Goal: Task Accomplishment & Management: Use online tool/utility

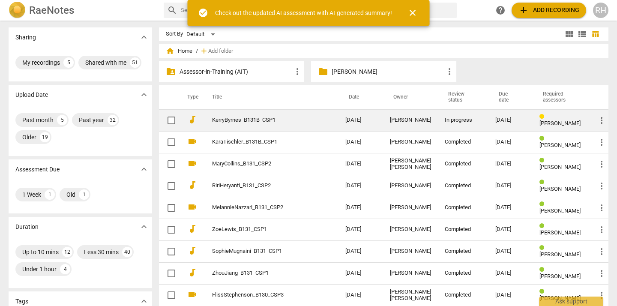
click at [245, 119] on link "KerryByrnes_B131B_CSP1" at bounding box center [263, 120] width 102 height 6
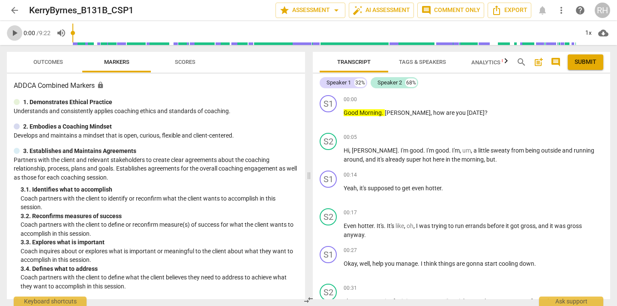
click at [15, 32] on span "play_arrow" at bounding box center [14, 33] width 10 height 10
click at [327, 118] on span "pause" at bounding box center [329, 118] width 10 height 10
type input "6"
click at [557, 98] on div "+" at bounding box center [557, 99] width 9 height 9
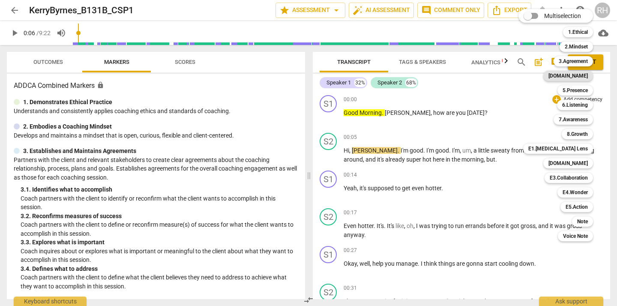
click at [582, 75] on b "[DOMAIN_NAME]" at bounding box center [568, 76] width 39 height 10
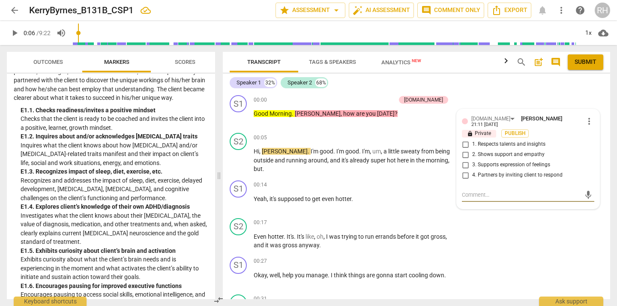
scroll to position [1310, 0]
click at [586, 120] on span "more_vert" at bounding box center [589, 121] width 10 height 10
click at [592, 138] on li "Delete" at bounding box center [595, 137] width 30 height 16
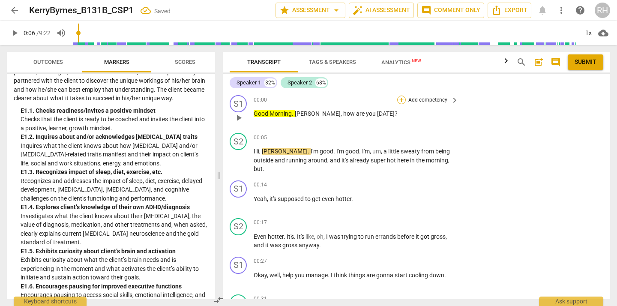
click at [398, 100] on div "+" at bounding box center [401, 100] width 9 height 9
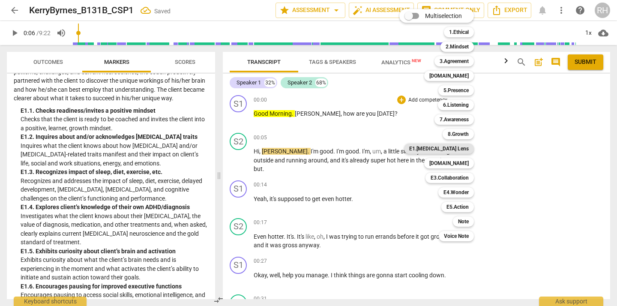
click at [455, 149] on b "E1.[MEDICAL_DATA] Lens" at bounding box center [439, 149] width 60 height 10
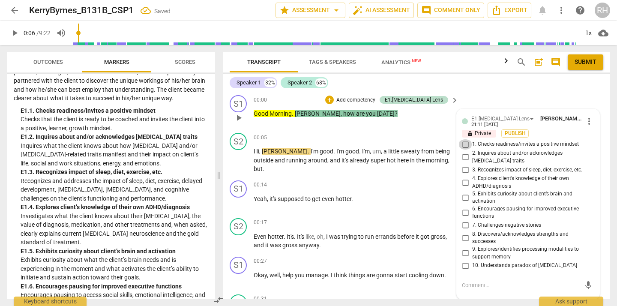
click at [467, 143] on input "1. Checks readiness/invites a positive mindset" at bounding box center [466, 144] width 14 height 10
checkbox input "true"
click at [474, 282] on textarea at bounding box center [521, 285] width 119 height 8
type textarea "A"
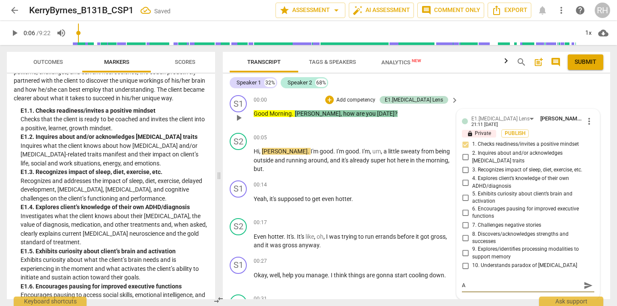
type textarea "Al"
type textarea "Alw"
type textarea "Alwa"
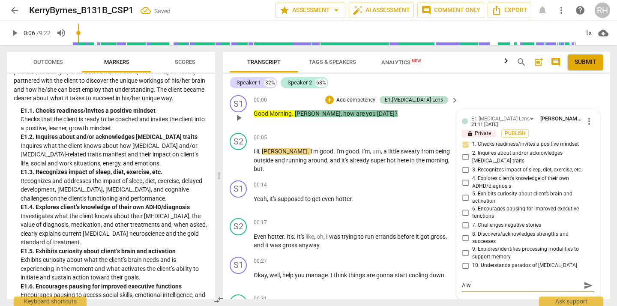
type textarea "Alwa"
type textarea "Alway"
type textarea "Always"
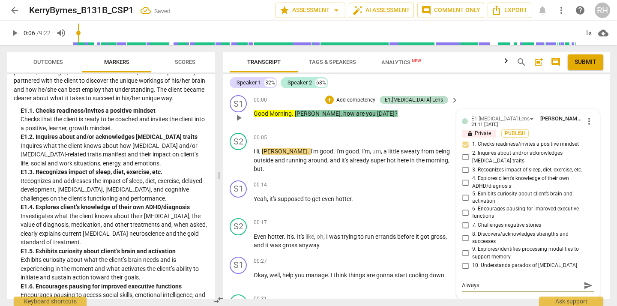
type textarea "Always"
type textarea "Always g"
type textarea "Always go"
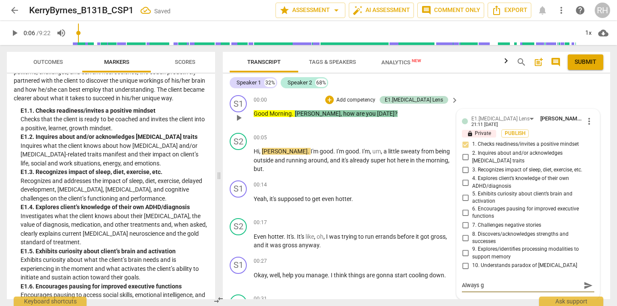
type textarea "Always go"
type textarea "Always goo"
type textarea "Always goos"
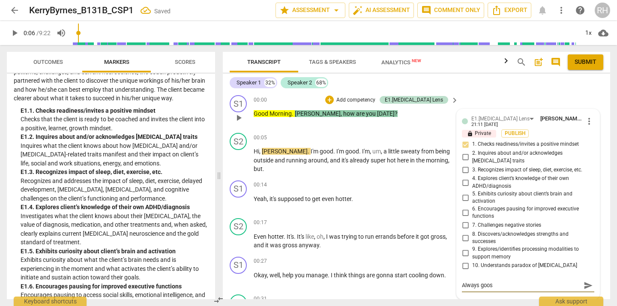
type textarea "Always goo"
type textarea "Always good"
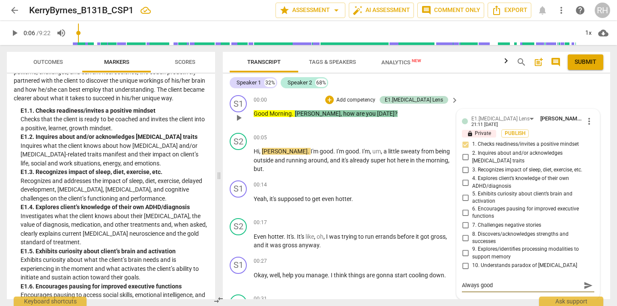
type textarea "Always good"
type textarea "Always good p"
type textarea "Always good pr"
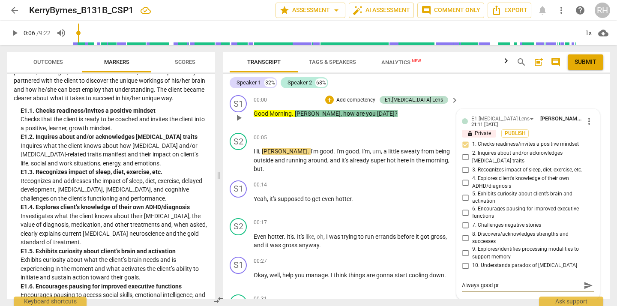
type textarea "Always good pra"
type textarea "Always good prad"
type textarea "Always good pra"
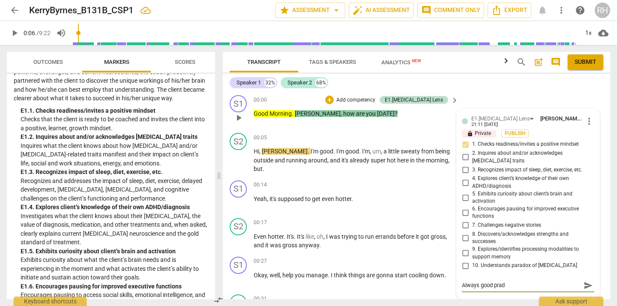
type textarea "Always good pra"
type textarea "Always good prac"
type textarea "Always good pract"
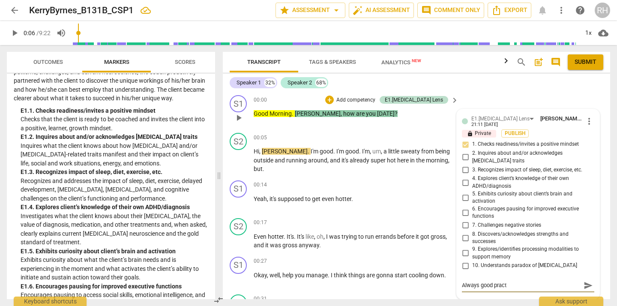
type textarea "Always good practi"
type textarea "Always good practic"
type textarea "Always good practice"
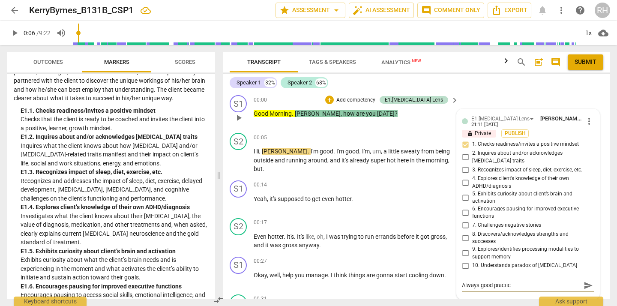
type textarea "Always good practice"
type textarea "Always good practice t"
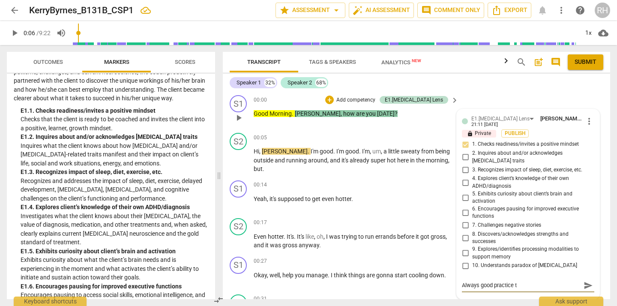
type textarea "Always good practice to"
type textarea "Always good practice to s"
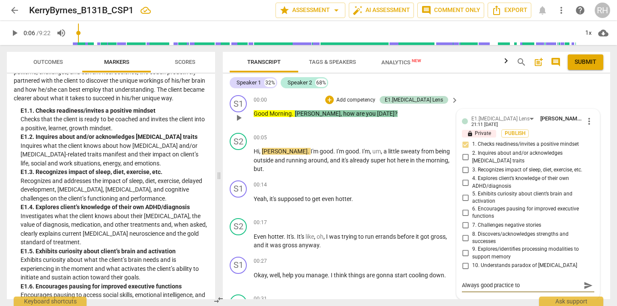
type textarea "Always good practice to s"
type textarea "Always good practice to st"
type textarea "Always good practice to sta"
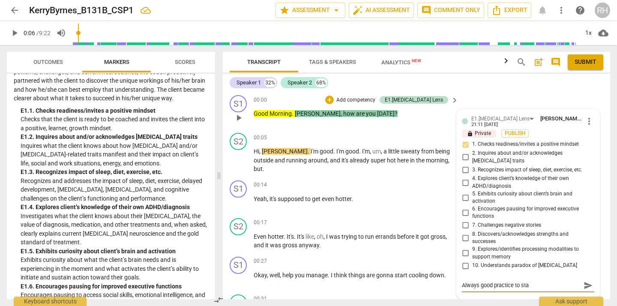
type textarea "Always good practice to star"
type textarea "Always good practice to start"
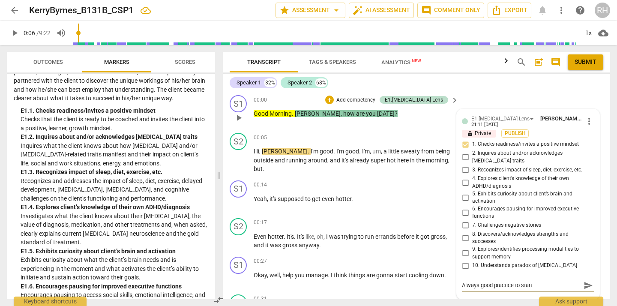
type textarea "Always good practice to start"
type textarea "Always good practice to start o"
type textarea "Always good practice to start on"
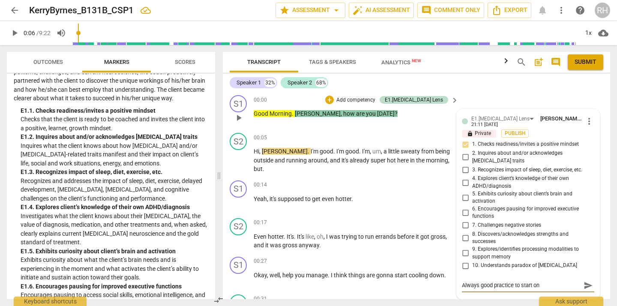
type textarea "Always good practice to start on"
type textarea "Always good practice to start on a"
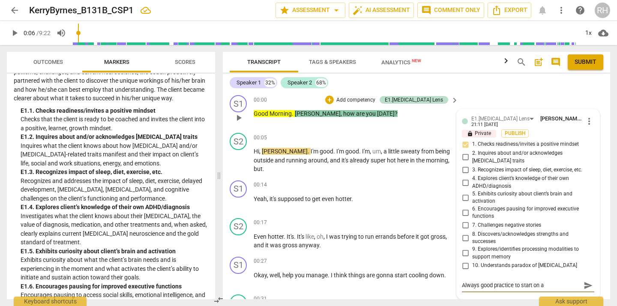
type textarea "Always good practice to start on a"
type textarea "Always good practice to start on a p"
type textarea "Always good practice to start on a pe"
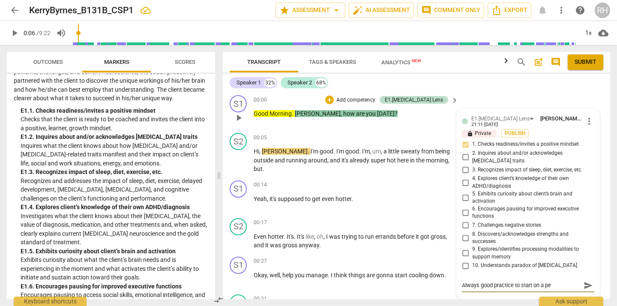
type textarea "Always good practice to start on a per"
type textarea "Always good practice to start on a pers"
type textarea "Always good practice to start on a perso"
type textarea "Always good practice to start on a person"
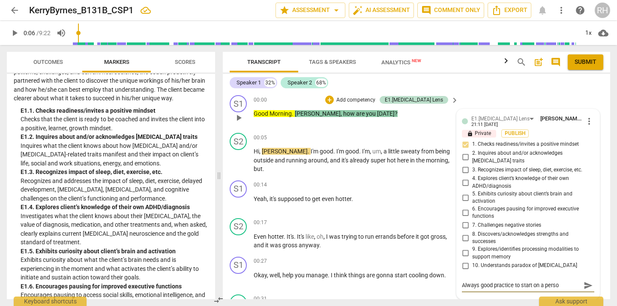
type textarea "Always good practice to start on a person"
type textarea "Always good practice to start on a persona"
type textarea "Always good practice to start on a personal"
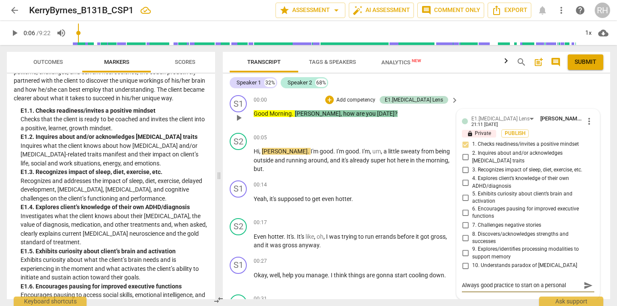
type textarea "Always good practice to start on a personal"
type textarea "Always good practice to start on a personal n"
type textarea "Always good practice to start on a personal no"
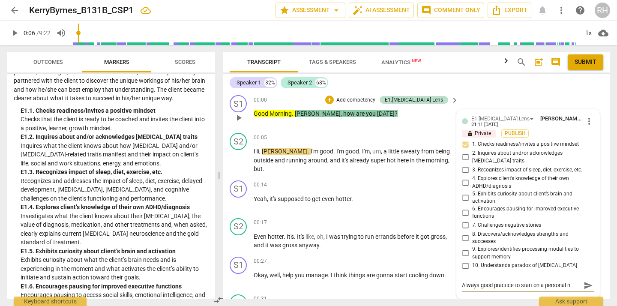
type textarea "Always good practice to start on a personal no"
type textarea "Always good practice to start on a personal not"
type textarea "Always good practice to start on a personal note"
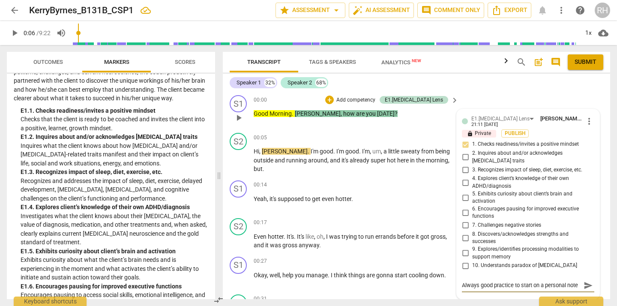
scroll to position [7, 0]
type textarea "Always good practice to start on a personal note."
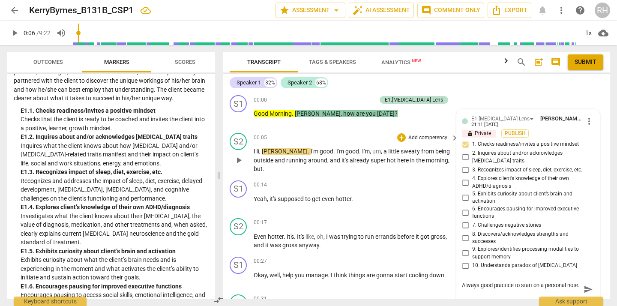
click at [238, 155] on span "play_arrow" at bounding box center [239, 160] width 10 height 10
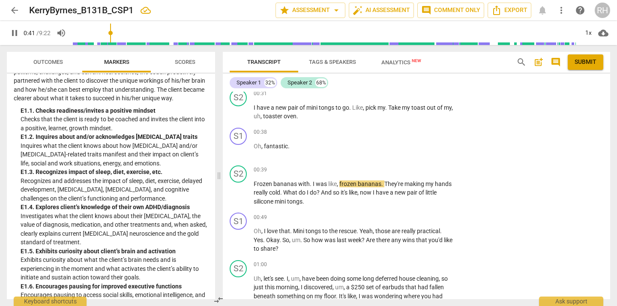
scroll to position [206, 0]
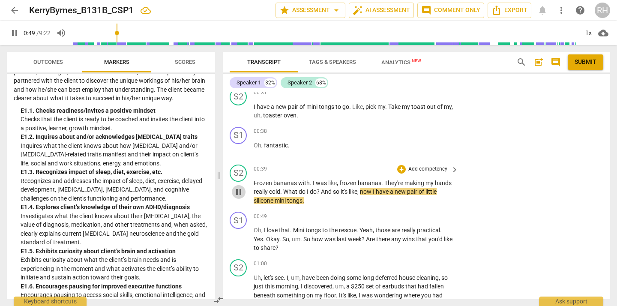
click at [240, 187] on span "pause" at bounding box center [239, 192] width 10 height 10
type input "49"
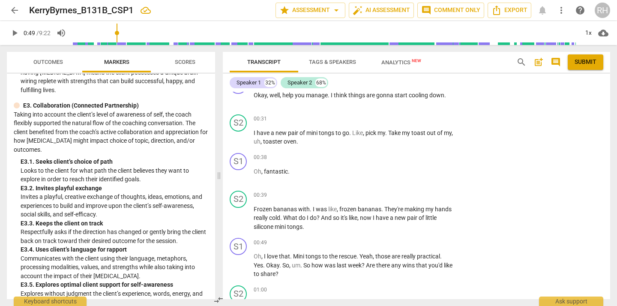
scroll to position [2084, 0]
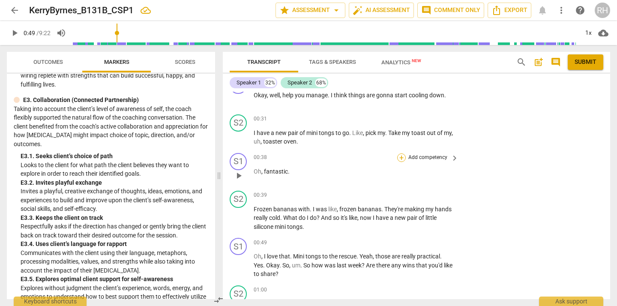
click at [400, 153] on div "+" at bounding box center [401, 157] width 9 height 9
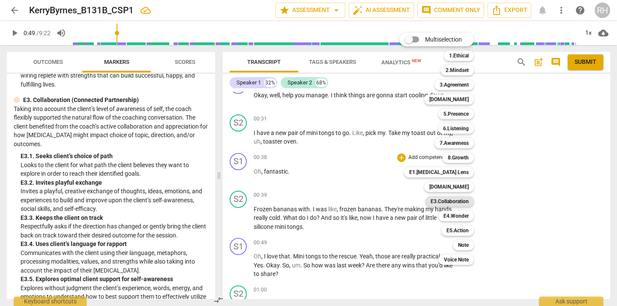
click at [458, 199] on b "E3.Collaboration" at bounding box center [450, 201] width 38 height 10
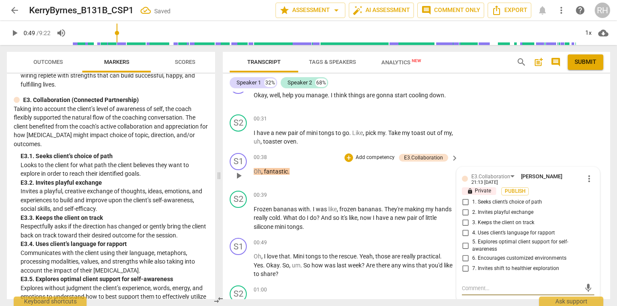
click at [464, 207] on input "2. Invites playful exchange" at bounding box center [466, 212] width 14 height 10
checkbox input "true"
click at [403, 238] on div "+" at bounding box center [401, 242] width 9 height 9
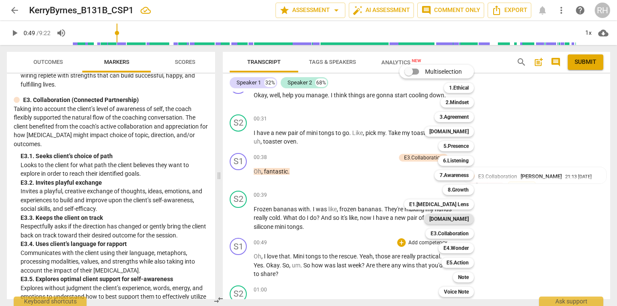
click at [466, 219] on b "[DOMAIN_NAME]" at bounding box center [449, 219] width 39 height 10
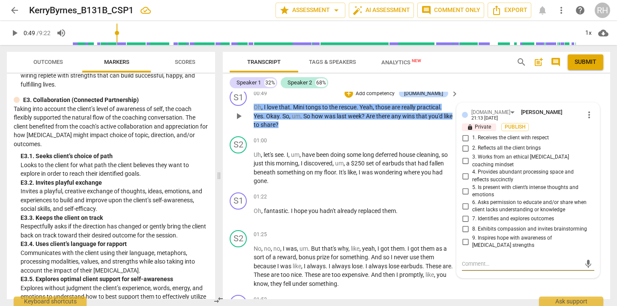
scroll to position [329, 0]
click at [466, 144] on input "2. Reflects all the client brings" at bounding box center [466, 149] width 14 height 10
checkbox input "true"
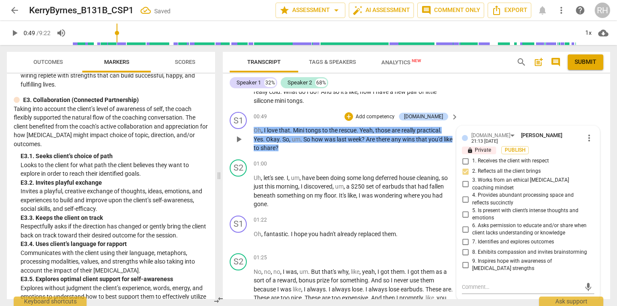
scroll to position [304, 0]
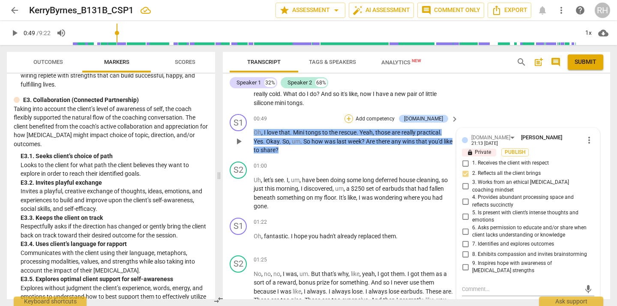
click at [353, 114] on div "+" at bounding box center [349, 118] width 9 height 9
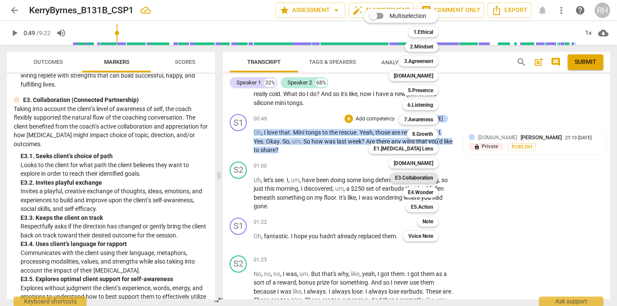
click at [425, 175] on b "E3.Collaboration" at bounding box center [414, 178] width 38 height 10
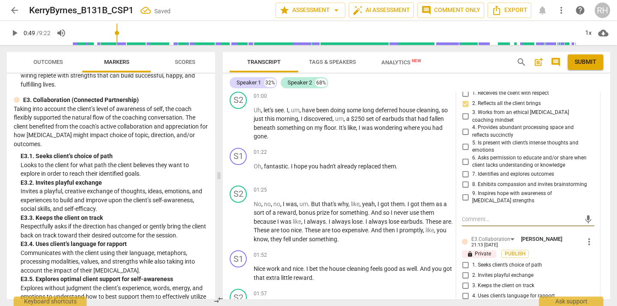
scroll to position [374, 0]
click at [465, 270] on input "2. Invites playful exchange" at bounding box center [466, 275] width 14 height 10
checkbox input "true"
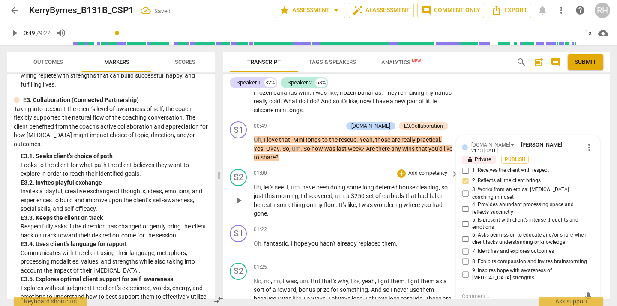
scroll to position [298, 0]
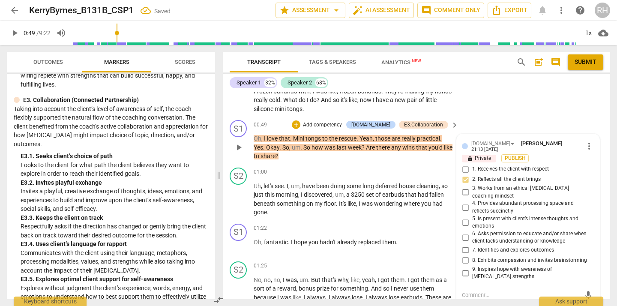
click at [239, 142] on span "play_arrow" at bounding box center [239, 147] width 10 height 10
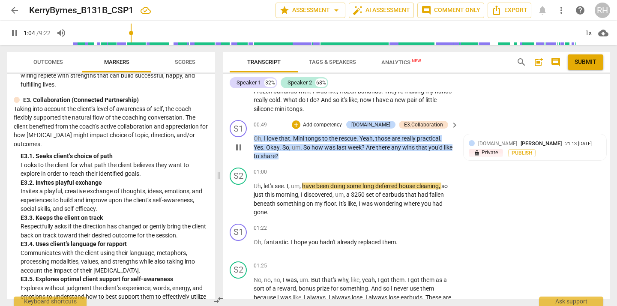
click at [237, 142] on span "pause" at bounding box center [239, 147] width 10 height 10
type input "65"
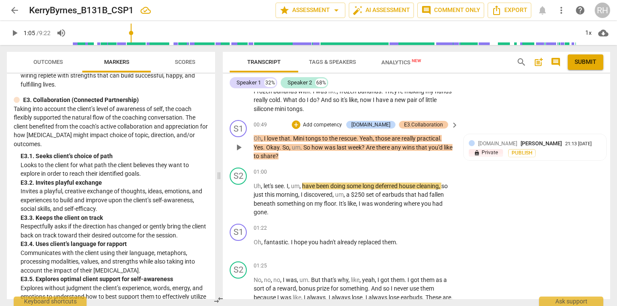
click at [440, 121] on div "E3.Collaboration" at bounding box center [423, 125] width 39 height 8
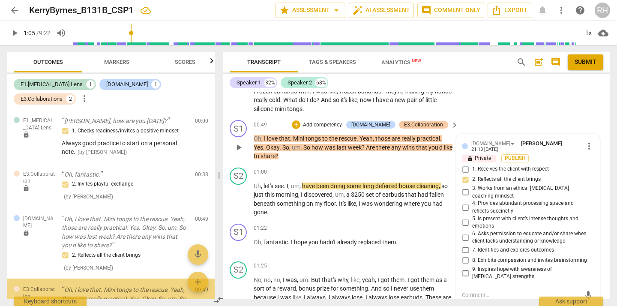
scroll to position [78, 0]
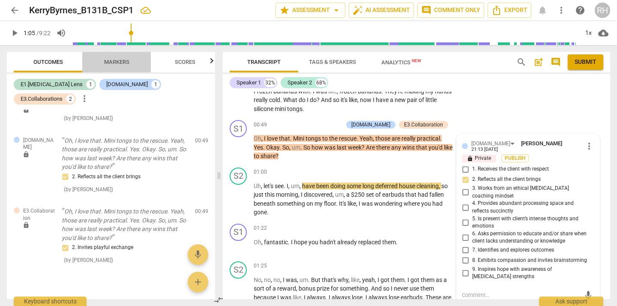
click at [117, 61] on span "Markers" at bounding box center [116, 62] width 25 height 6
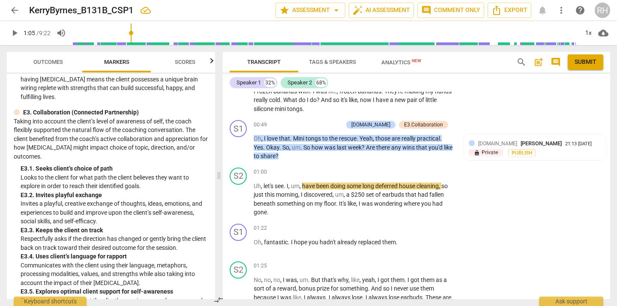
scroll to position [2074, 0]
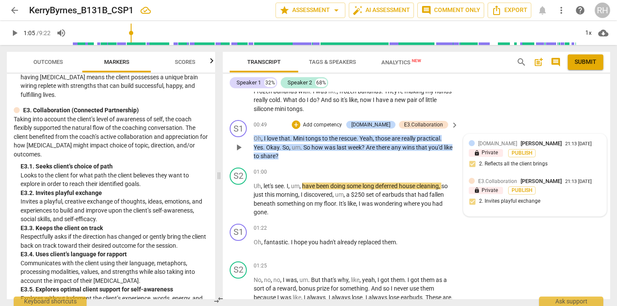
click at [472, 178] on div at bounding box center [472, 181] width 6 height 6
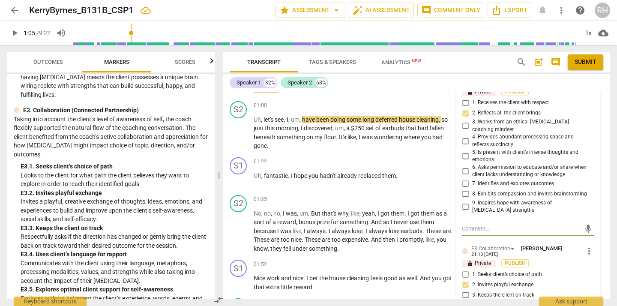
scroll to position [367, 0]
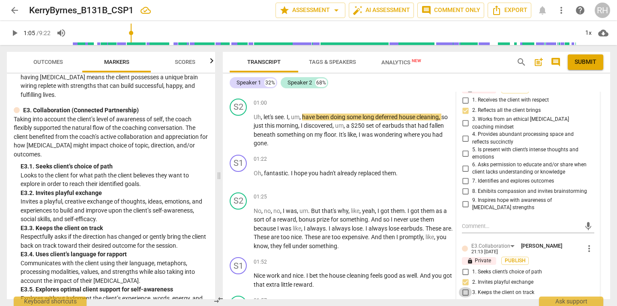
click at [465, 287] on input "3. Keeps the client on track" at bounding box center [466, 292] width 14 height 10
checkbox input "true"
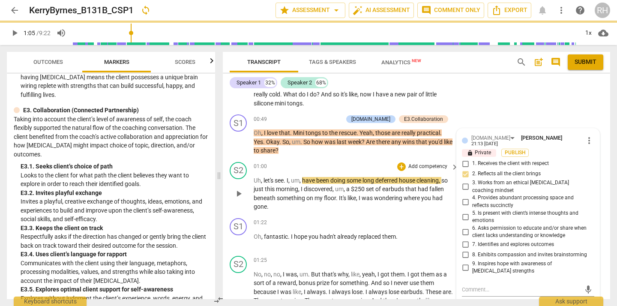
scroll to position [306, 0]
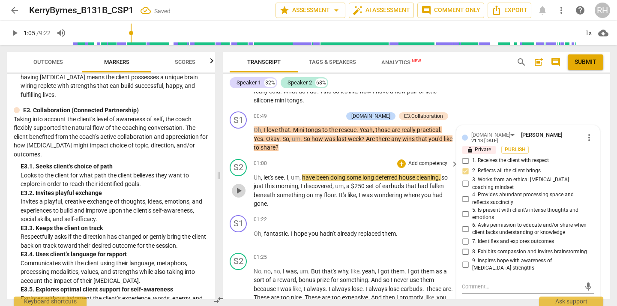
click at [241, 186] on span "play_arrow" at bounding box center [239, 191] width 10 height 10
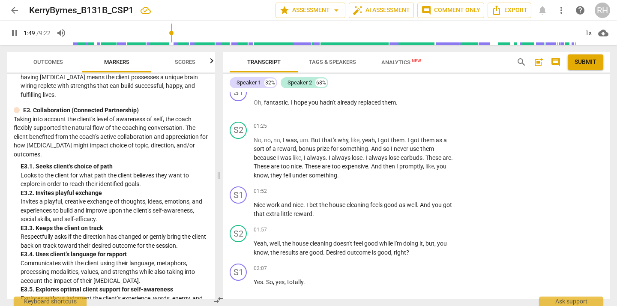
scroll to position [439, 0]
click at [240, 203] on span "pause" at bounding box center [239, 208] width 10 height 10
type input "118"
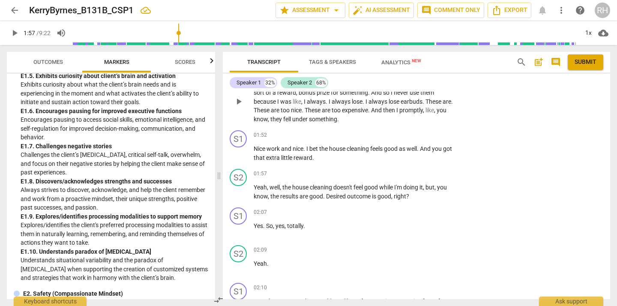
scroll to position [493, 0]
click at [403, 132] on div "+" at bounding box center [401, 136] width 9 height 9
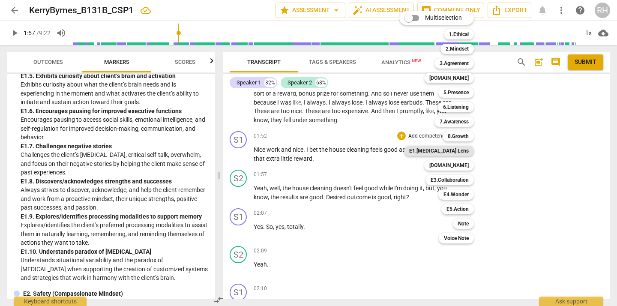
click at [453, 148] on b "E1.[MEDICAL_DATA] Lens" at bounding box center [439, 151] width 60 height 10
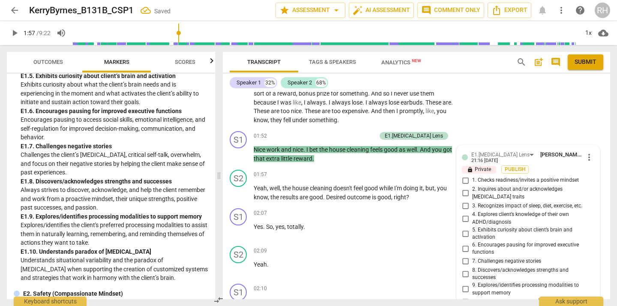
scroll to position [605, 0]
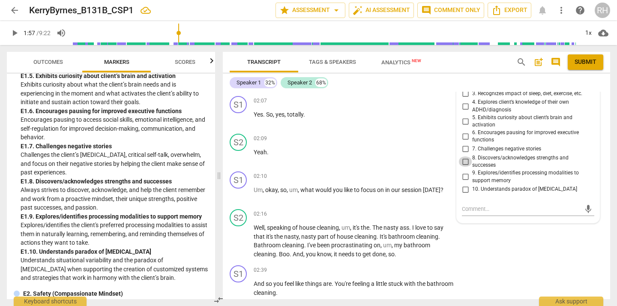
click at [463, 156] on input "8. Discovers/acknowledges strengths and successes" at bounding box center [466, 161] width 14 height 10
checkbox input "true"
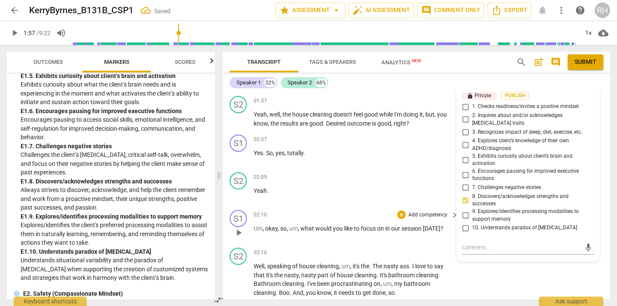
scroll to position [569, 0]
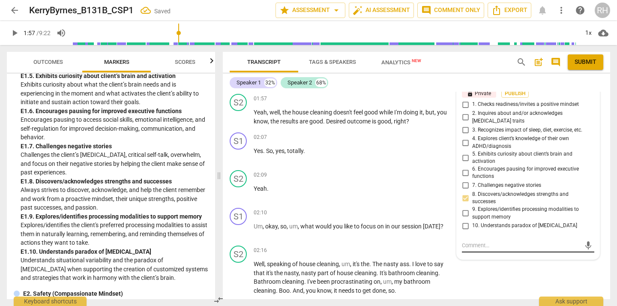
click at [467, 241] on textarea at bounding box center [521, 245] width 119 height 8
type textarea "G"
type textarea "Go"
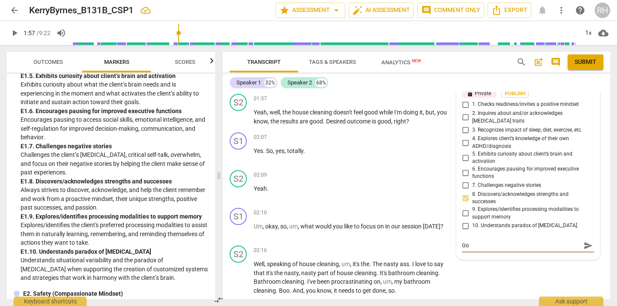
type textarea "Goo"
type textarea "Good"
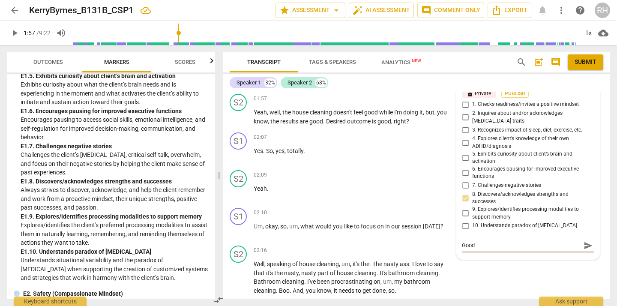
type textarea "Good"
type textarea "Good r"
type textarea "Good re"
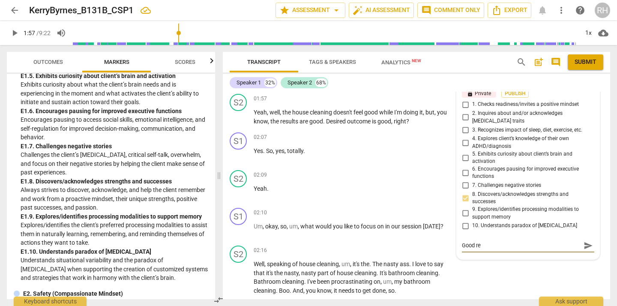
type textarea "Good rec"
type textarea "Good reco"
type textarea "Good recog"
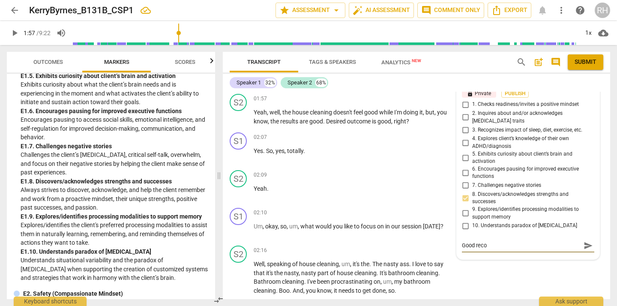
type textarea "Good recog"
type textarea "Good recogn"
type textarea "Good recogni"
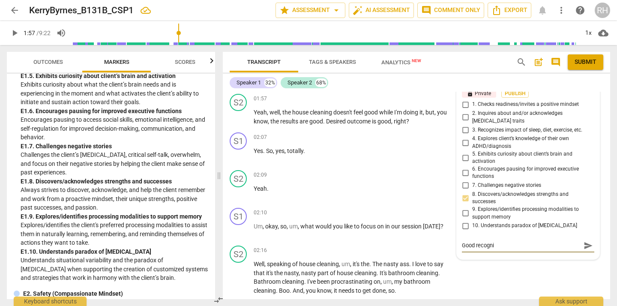
type textarea "Good recognit"
type textarea "Good recogniti"
type textarea "Good recognitio"
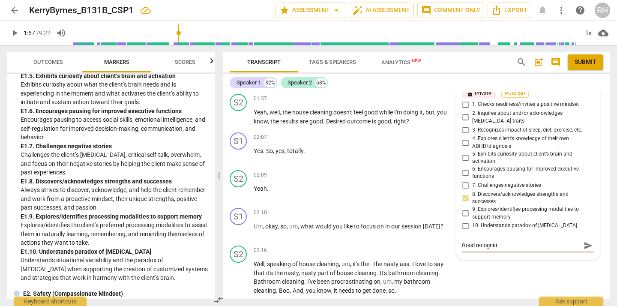
type textarea "Good recognitio"
type textarea "Good recognition"
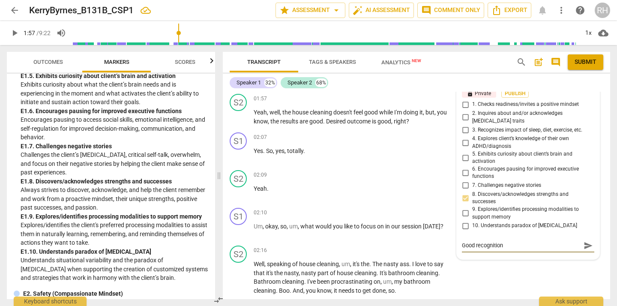
type textarea "Good recognition o"
type textarea "Good recognition of"
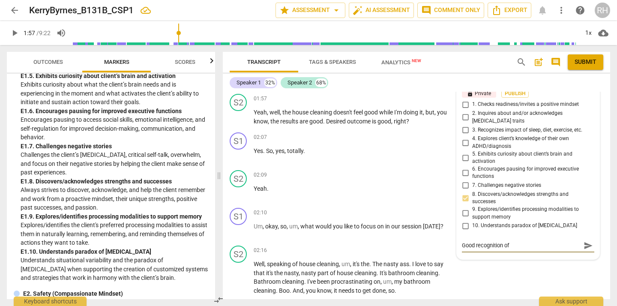
type textarea "Good recognition of"
type textarea "Good recognition of h"
type textarea "Good recognition of he"
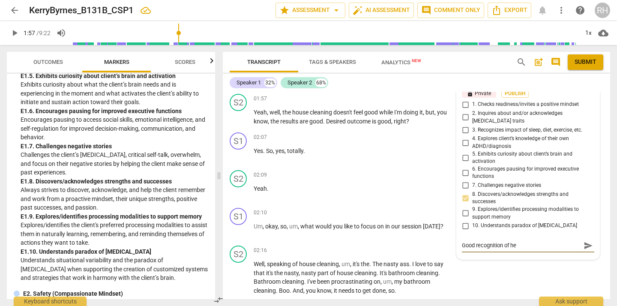
type textarea "Good recognition of her"
type textarea "Good recognition of her s"
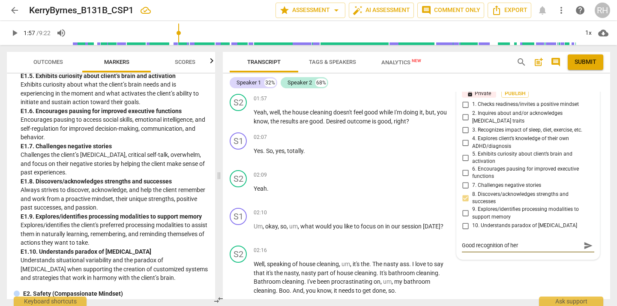
type textarea "Good recognition of her s"
type textarea "Good recognition of her su"
type textarea "Good recognition of her suc"
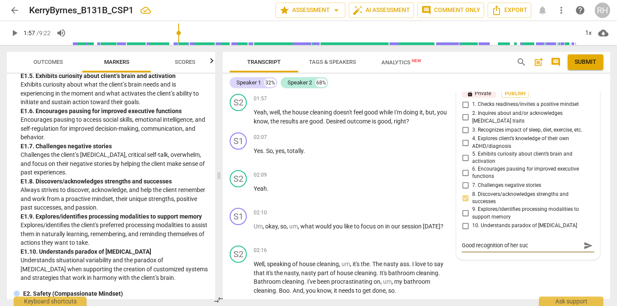
type textarea "Good recognition of her succ"
type textarea "Good recognition of her succe"
type textarea "Good recognition of her succes"
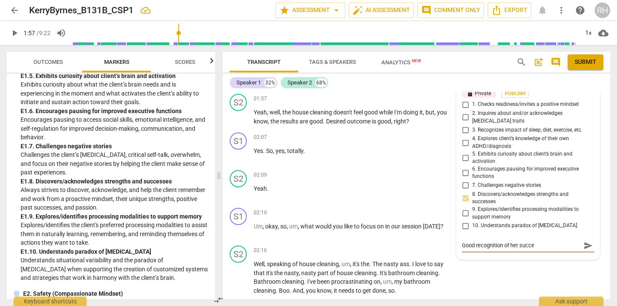
type textarea "Good recognition of her succes"
type textarea "Good recognition of her success"
type textarea "Good recognition of her success."
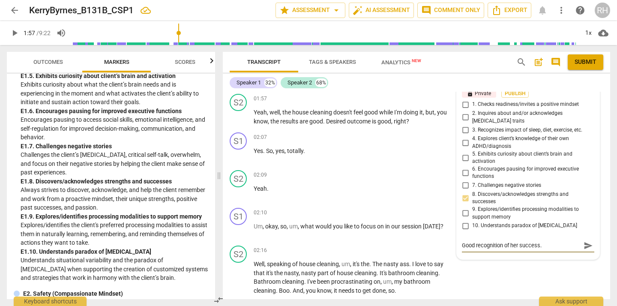
type textarea "Good recognition of her success."
type textarea "Good recognition of her success. Y"
type textarea "Good recognition of her success. Yo"
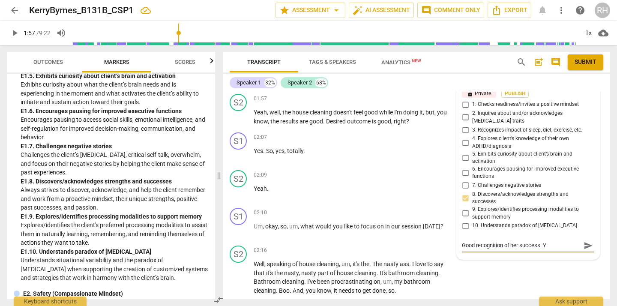
type textarea "Good recognition of her success. Yo"
type textarea "Good recognition of her success. You"
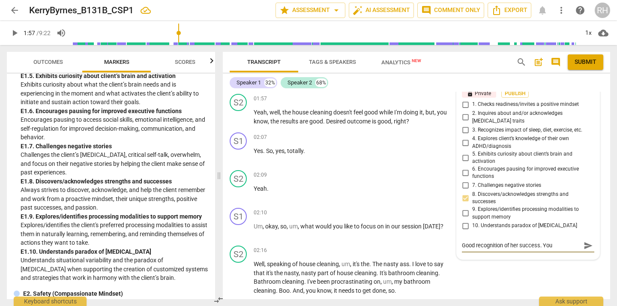
type textarea "Good recognition of her success. You k"
type textarea "Good recognition of her success. You kn"
type textarea "Good recognition of her success. You kno"
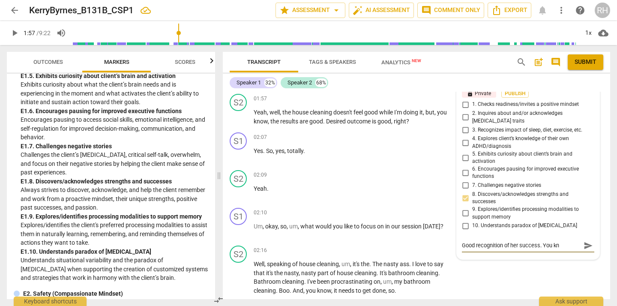
type textarea "Good recognition of her success. You kno"
type textarea "Good recognition of her success. You know"
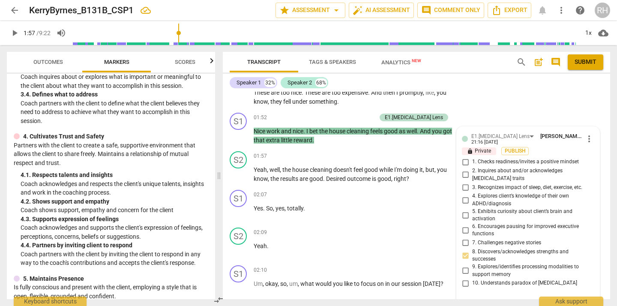
scroll to position [199, 0]
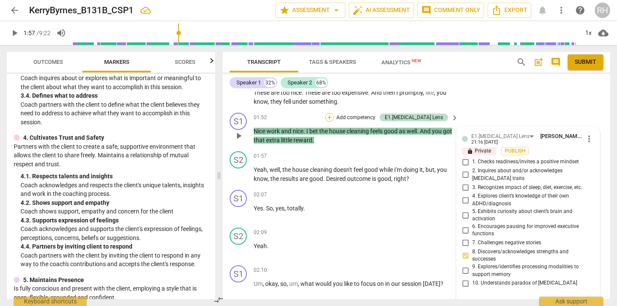
click at [334, 113] on div "+" at bounding box center [329, 117] width 9 height 9
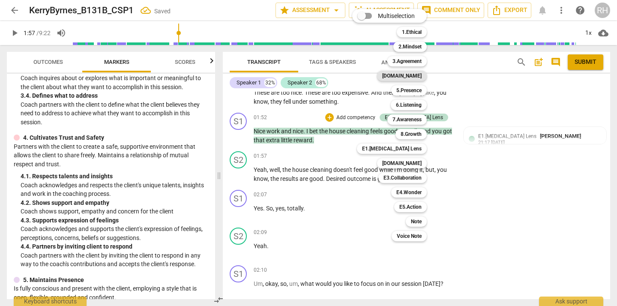
click at [415, 77] on b "[DOMAIN_NAME]" at bounding box center [401, 76] width 39 height 10
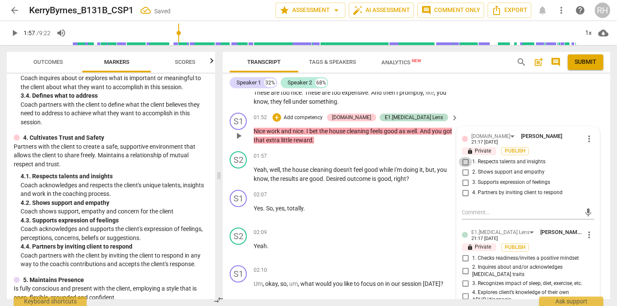
click at [465, 157] on input "1. Respects talents and insights" at bounding box center [466, 162] width 14 height 10
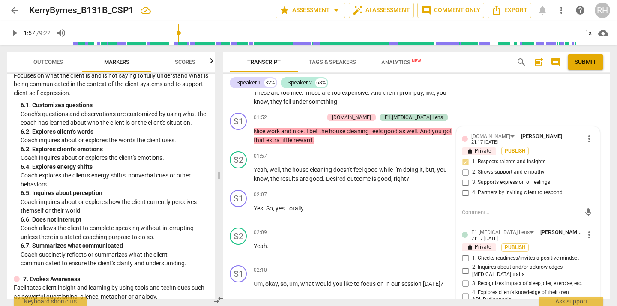
scroll to position [553, 0]
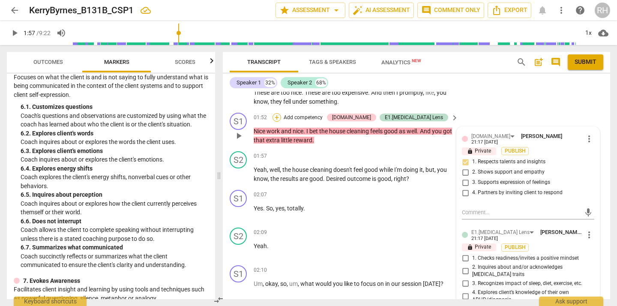
click at [281, 113] on div "+" at bounding box center [277, 117] width 9 height 9
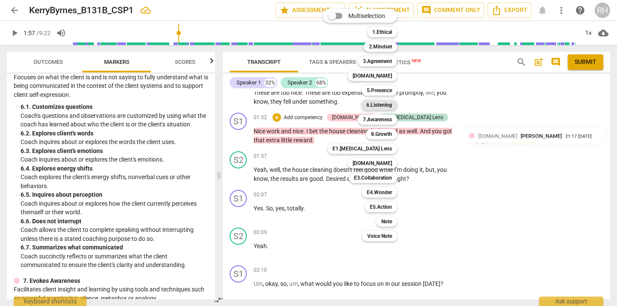
click at [373, 104] on b "6.Listening" at bounding box center [379, 105] width 26 height 10
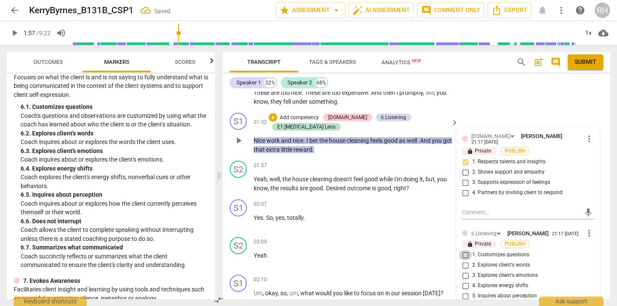
click at [466, 250] on input "1. Customizes questions" at bounding box center [466, 255] width 14 height 10
click at [463, 270] on input "3. Explores client's emotions" at bounding box center [466, 275] width 14 height 10
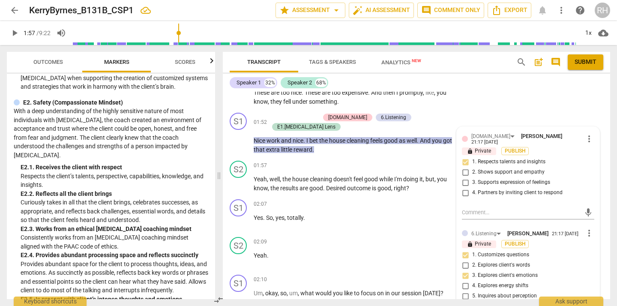
scroll to position [1677, 0]
click at [277, 113] on div "+" at bounding box center [273, 117] width 9 height 9
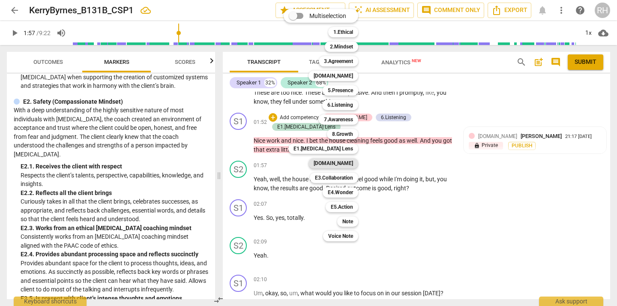
click at [344, 163] on b "[DOMAIN_NAME]" at bounding box center [333, 163] width 39 height 10
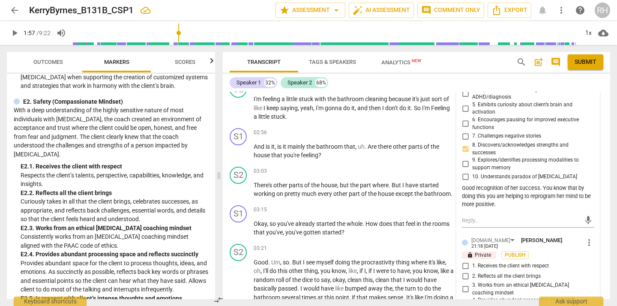
scroll to position [848, 0]
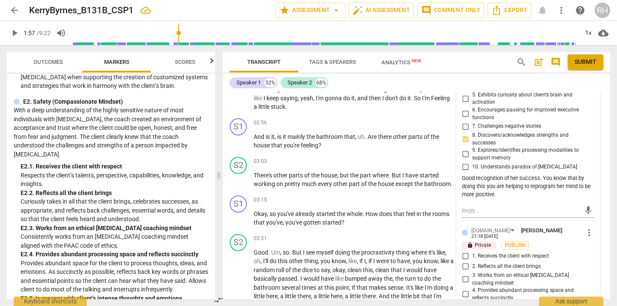
click at [466, 261] on input "2. Reflects all the client brings" at bounding box center [466, 266] width 14 height 10
click at [465, 251] on input "1. Receives the client with respect" at bounding box center [466, 256] width 14 height 10
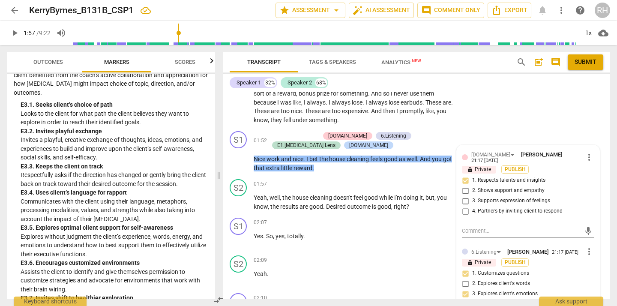
scroll to position [489, 0]
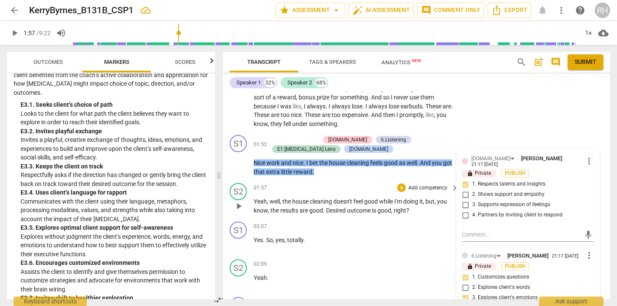
click at [239, 201] on span "play_arrow" at bounding box center [239, 206] width 10 height 10
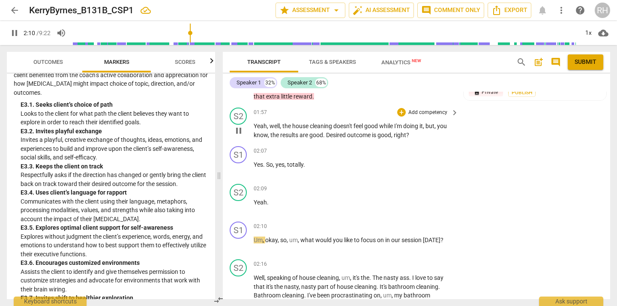
scroll to position [568, 0]
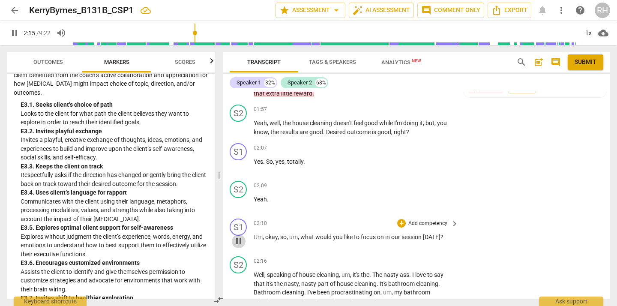
click at [240, 236] on span "pause" at bounding box center [239, 241] width 10 height 10
click at [399, 219] on div "+" at bounding box center [401, 223] width 9 height 9
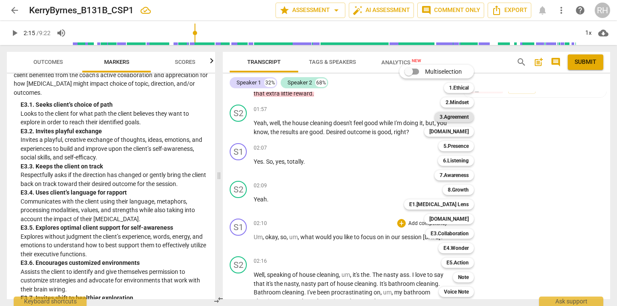
click at [461, 119] on b "3.Agreement" at bounding box center [454, 117] width 29 height 10
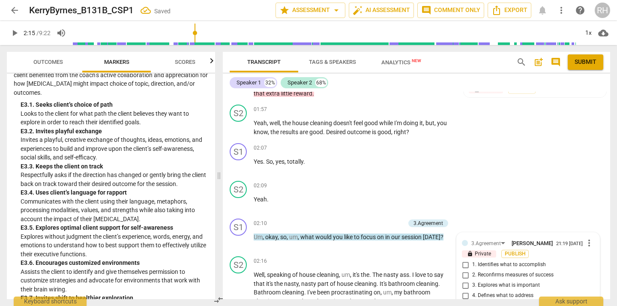
scroll to position [682, 0]
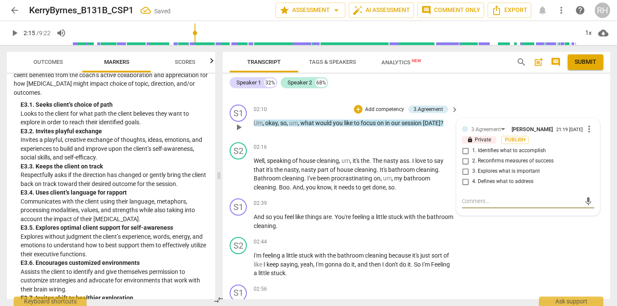
click at [466, 146] on input "1. Identifies what to accomplish" at bounding box center [466, 151] width 14 height 10
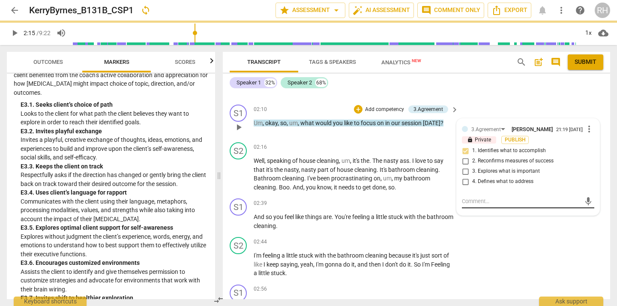
click at [465, 200] on div "mic" at bounding box center [528, 202] width 132 height 14
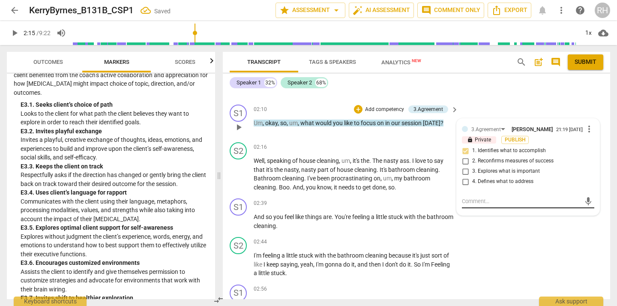
click at [463, 197] on textarea at bounding box center [521, 201] width 119 height 8
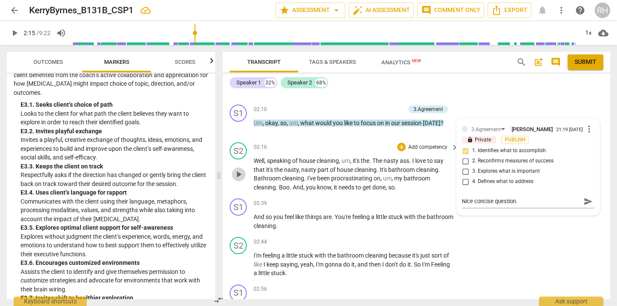
click at [239, 169] on span "play_arrow" at bounding box center [239, 174] width 10 height 10
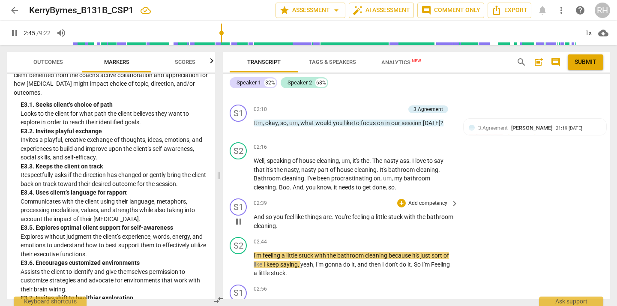
click at [239, 216] on span "pause" at bounding box center [239, 221] width 10 height 10
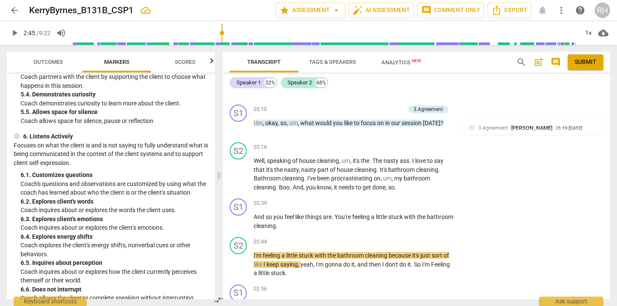
scroll to position [484, 0]
click at [400, 199] on div "+" at bounding box center [401, 203] width 9 height 9
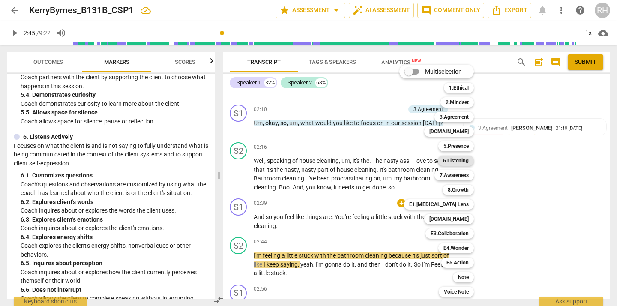
click at [457, 160] on b "6.Listening" at bounding box center [456, 161] width 26 height 10
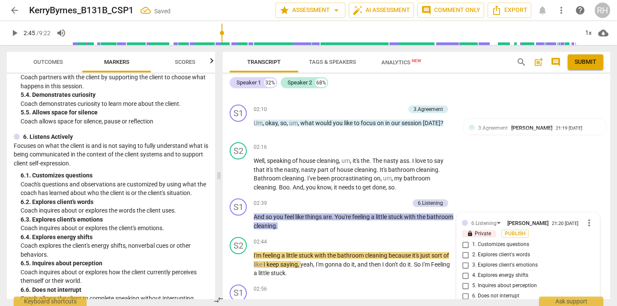
scroll to position [806, 0]
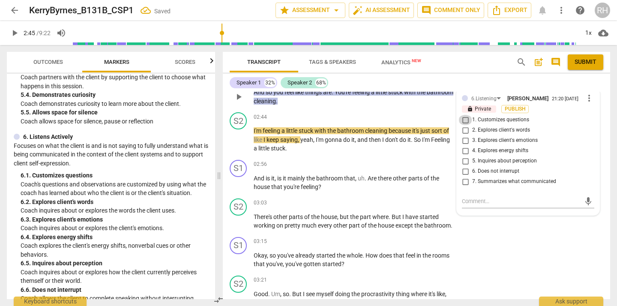
click at [465, 115] on input "1. Customizes questions" at bounding box center [466, 120] width 14 height 10
click at [465, 135] on input "3. Explores client's emotions" at bounding box center [466, 140] width 14 height 10
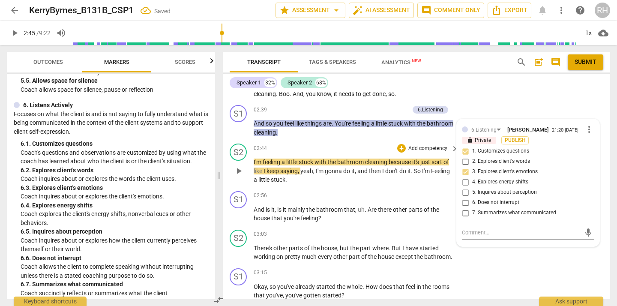
scroll to position [773, 0]
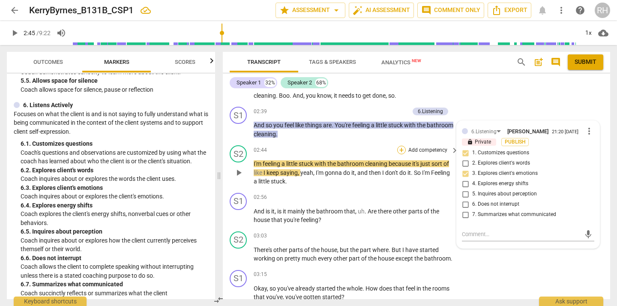
click at [400, 146] on div "+" at bounding box center [401, 150] width 9 height 9
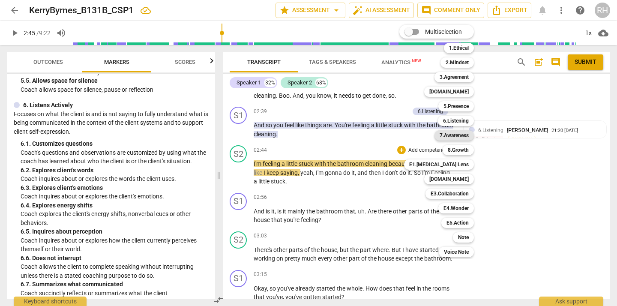
click at [450, 136] on b "7.Awareness" at bounding box center [454, 135] width 29 height 10
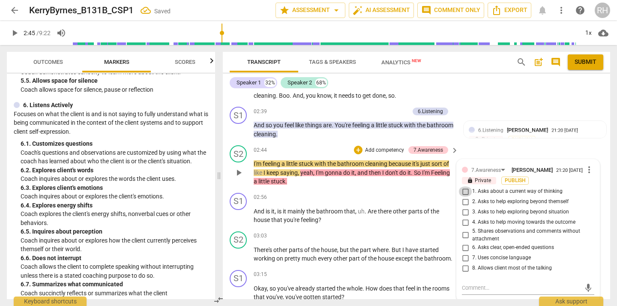
click at [465, 186] on input "1. Asks about a current way of thinking" at bounding box center [466, 191] width 14 height 10
click at [464, 253] on input "7. Uses concise language" at bounding box center [466, 258] width 14 height 10
click at [466, 285] on textarea at bounding box center [521, 288] width 119 height 8
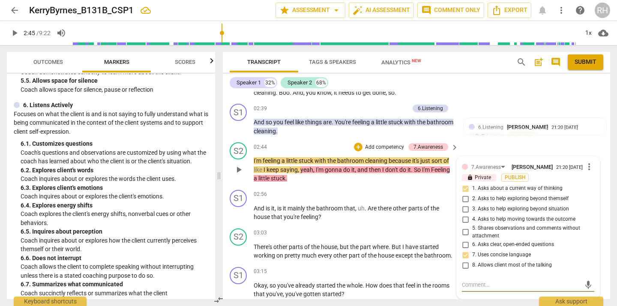
scroll to position [777, 0]
click at [238, 164] on span "play_arrow" at bounding box center [239, 169] width 10 height 10
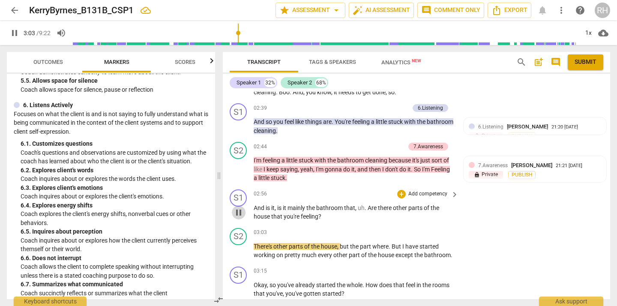
click at [240, 207] on span "pause" at bounding box center [239, 212] width 10 height 10
click at [400, 190] on div "+" at bounding box center [401, 194] width 9 height 9
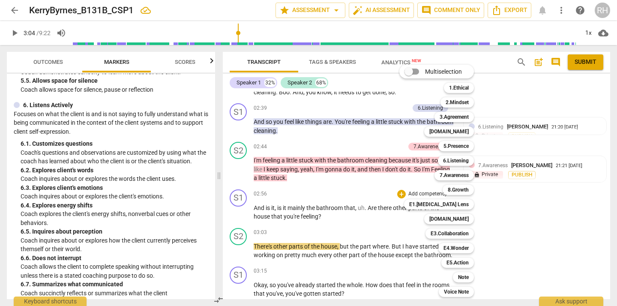
click at [122, 199] on div at bounding box center [308, 153] width 617 height 306
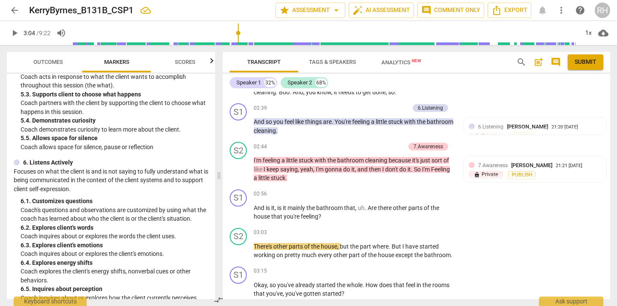
scroll to position [458, 0]
click at [400, 190] on div "+" at bounding box center [401, 194] width 9 height 9
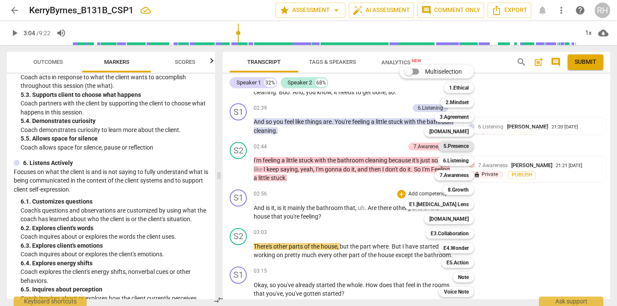
click at [458, 147] on b "5.Presence" at bounding box center [456, 146] width 25 height 10
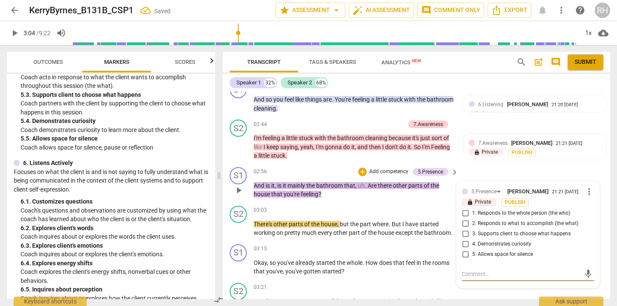
scroll to position [800, 0]
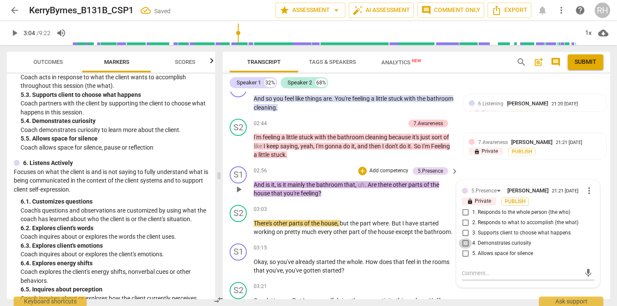
click at [464, 238] on input "4. Demonstrates curiosity" at bounding box center [466, 243] width 14 height 10
click at [241, 224] on span "play_arrow" at bounding box center [239, 228] width 10 height 10
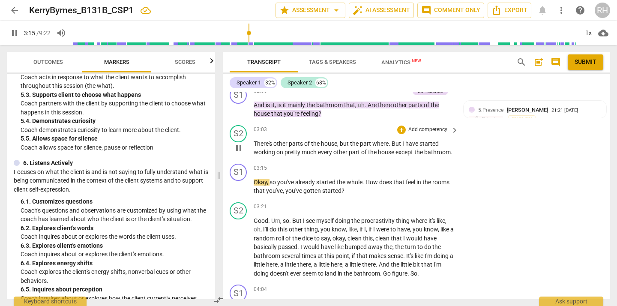
scroll to position [879, 0]
click at [238, 186] on span "pause" at bounding box center [239, 187] width 10 height 10
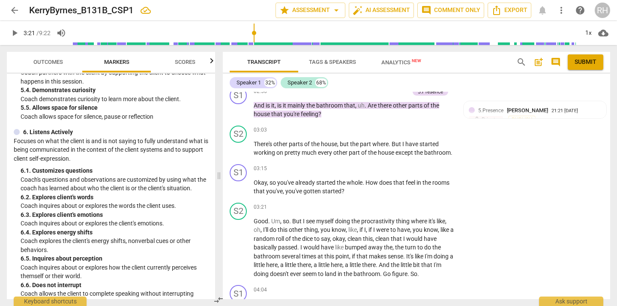
scroll to position [491, 0]
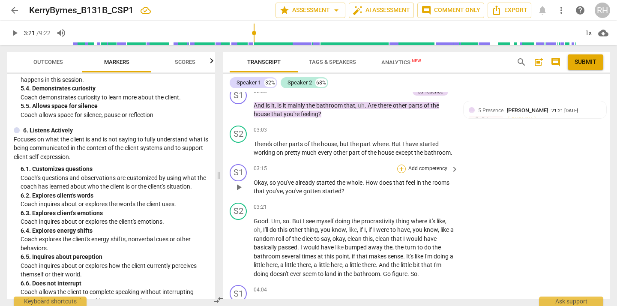
click at [401, 168] on div "+" at bounding box center [401, 169] width 9 height 9
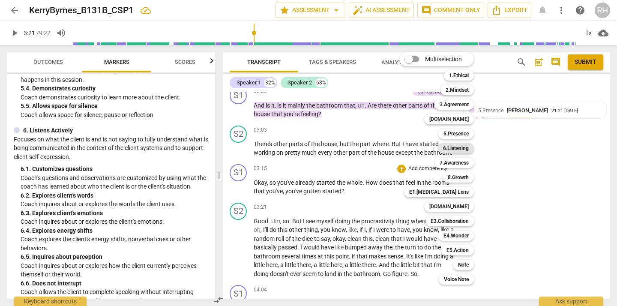
click at [454, 148] on b "6.Listening" at bounding box center [456, 148] width 26 height 10
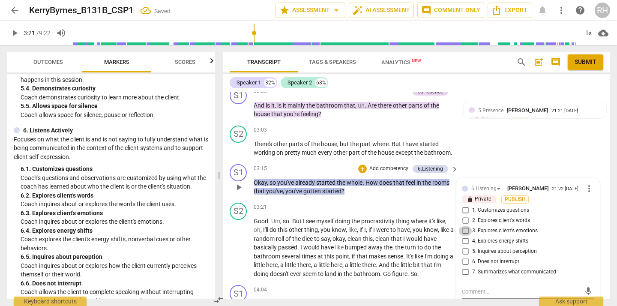
click at [468, 233] on input "3. Explores client's emotions" at bounding box center [466, 231] width 14 height 10
click at [463, 265] on input "6. Does not interrupt" at bounding box center [466, 262] width 14 height 10
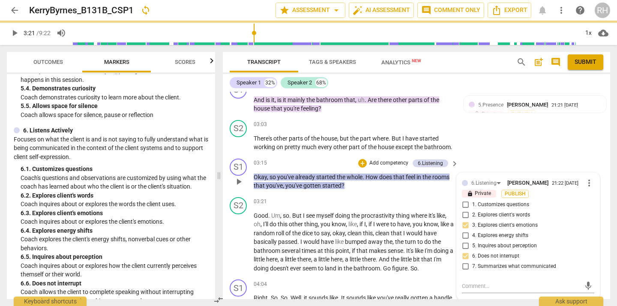
scroll to position [888, 0]
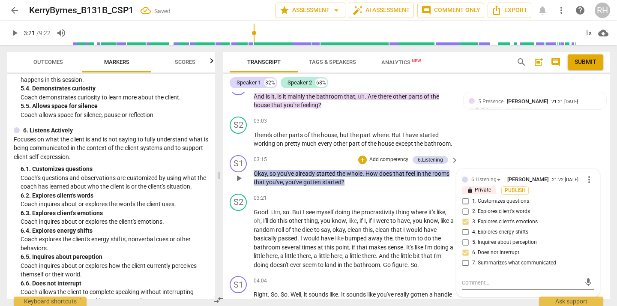
click at [465, 243] on input "5. Inquires about perception" at bounding box center [466, 242] width 14 height 10
click at [466, 204] on input "1. Customizes questions" at bounding box center [466, 201] width 14 height 10
click at [468, 284] on textarea at bounding box center [521, 283] width 119 height 8
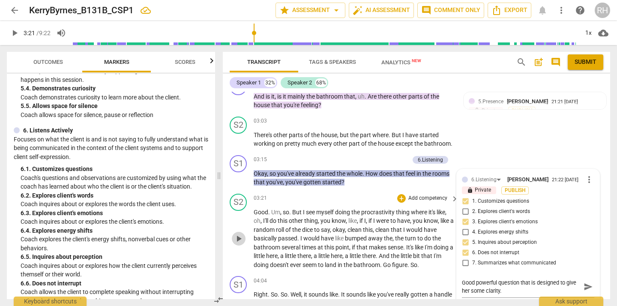
click at [239, 237] on span "play_arrow" at bounding box center [239, 239] width 10 height 10
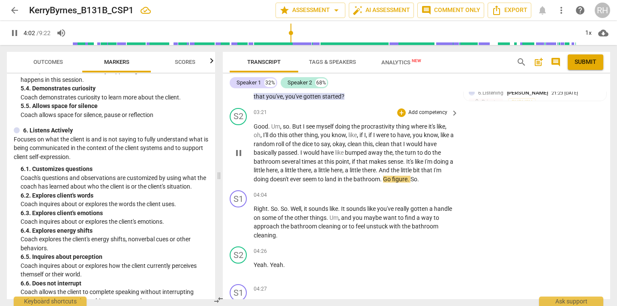
scroll to position [974, 0]
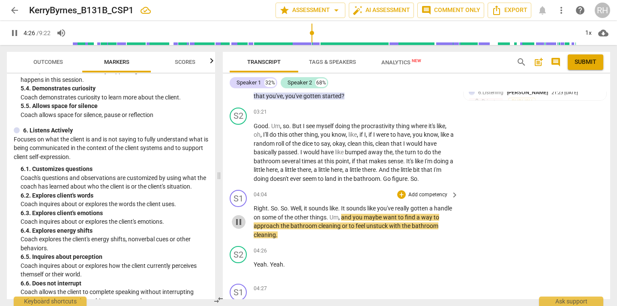
click at [239, 222] on span "pause" at bounding box center [239, 222] width 10 height 10
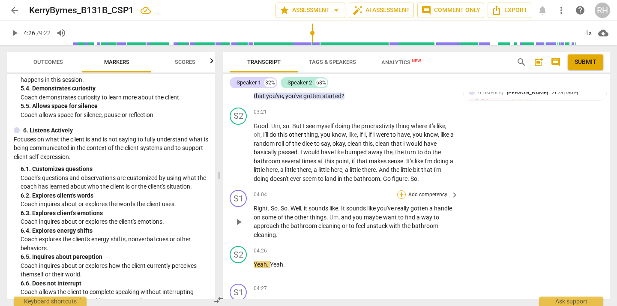
click at [401, 195] on div "+" at bounding box center [401, 194] width 9 height 9
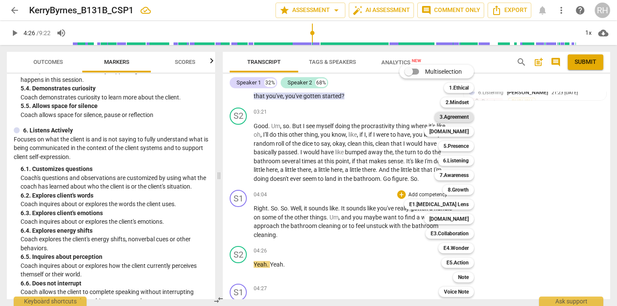
click at [455, 116] on b "3.Agreement" at bounding box center [454, 117] width 29 height 10
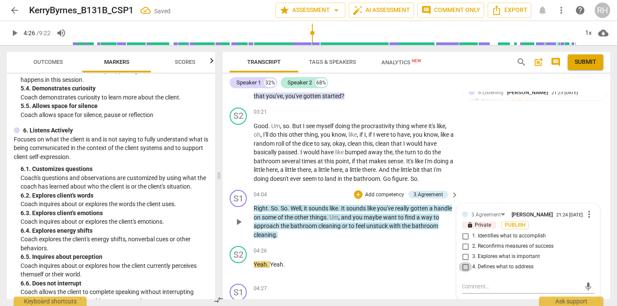
click at [465, 268] on input "4. Defines what to address" at bounding box center [466, 267] width 14 height 10
click at [463, 239] on input "1. Identifies what to accomplish" at bounding box center [466, 236] width 14 height 10
click at [469, 288] on textarea at bounding box center [521, 286] width 119 height 8
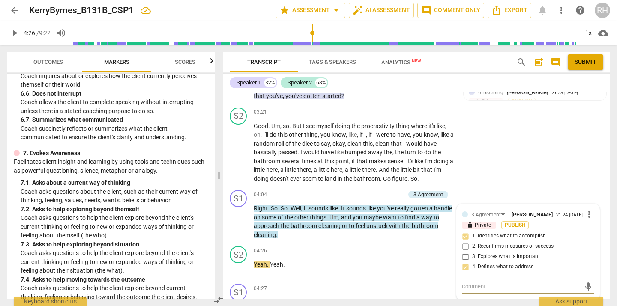
scroll to position [684, 0]
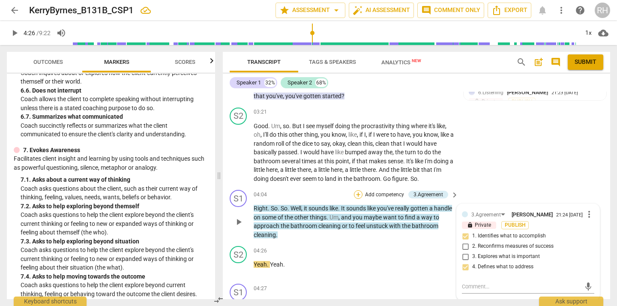
click at [357, 193] on div "+" at bounding box center [358, 194] width 9 height 9
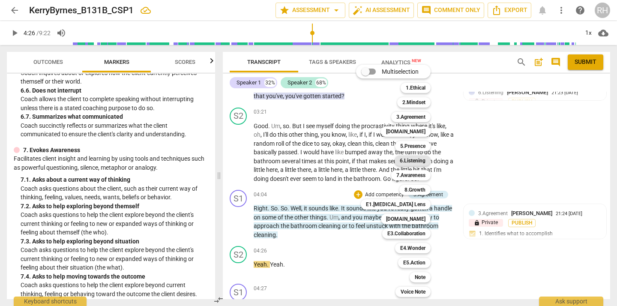
click at [415, 159] on b "6.Listening" at bounding box center [413, 161] width 26 height 10
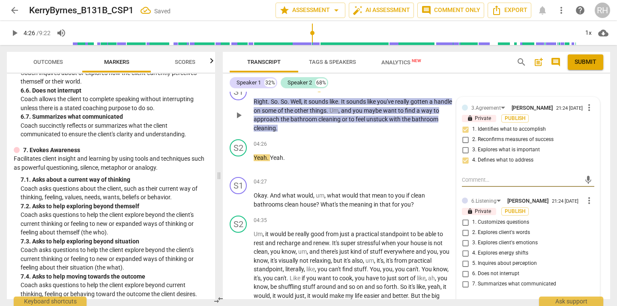
scroll to position [1082, 0]
click at [465, 288] on input "7. Summarizes what communicated" at bounding box center [466, 283] width 14 height 10
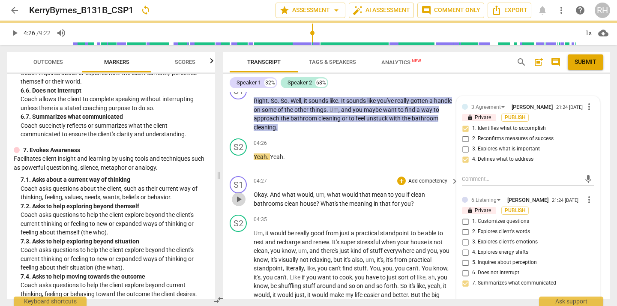
click at [242, 200] on span "play_arrow" at bounding box center [239, 199] width 10 height 10
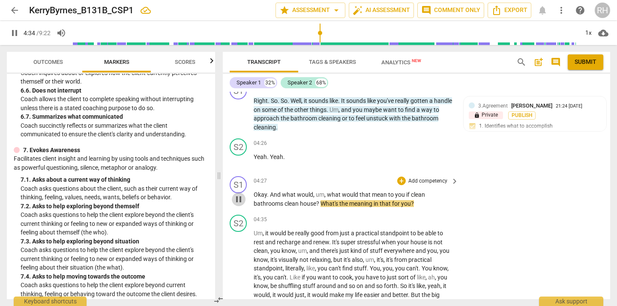
click at [241, 200] on span "pause" at bounding box center [239, 199] width 10 height 10
click at [400, 180] on div "+" at bounding box center [401, 181] width 9 height 9
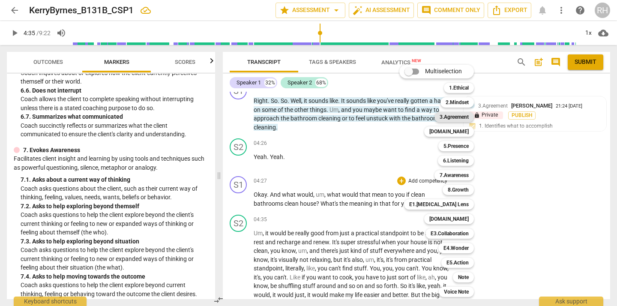
click at [452, 117] on b "3.Agreement" at bounding box center [454, 117] width 29 height 10
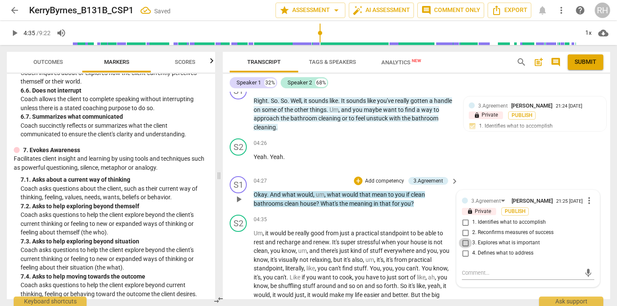
click at [464, 246] on input "3. Explores what is important" at bounding box center [466, 243] width 14 height 10
click at [468, 277] on textarea at bounding box center [521, 273] width 119 height 8
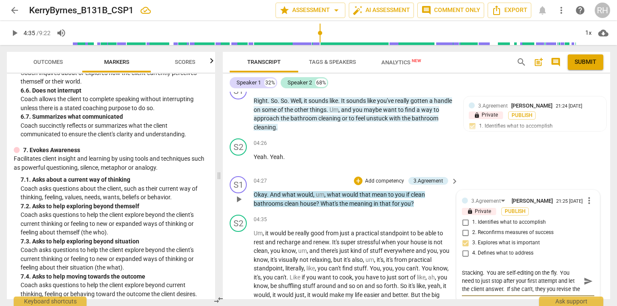
scroll to position [7, 0]
click at [238, 281] on span "play_arrow" at bounding box center [239, 282] width 10 height 10
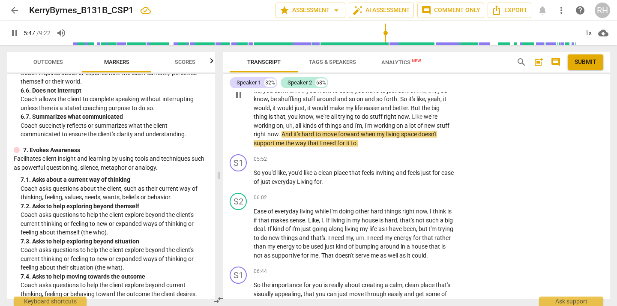
scroll to position [1271, 0]
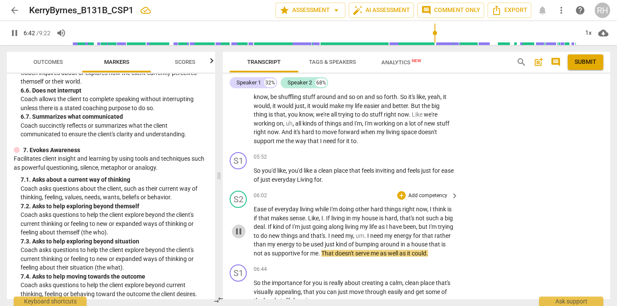
click at [240, 230] on span "pause" at bounding box center [239, 231] width 10 height 10
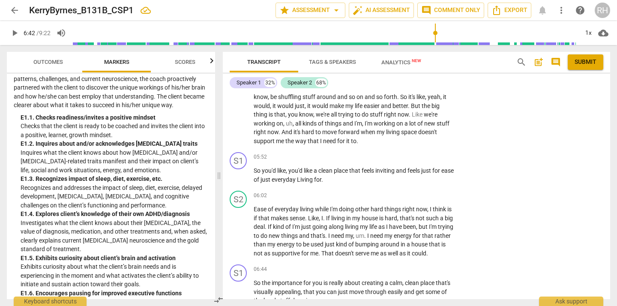
scroll to position [1299, 0]
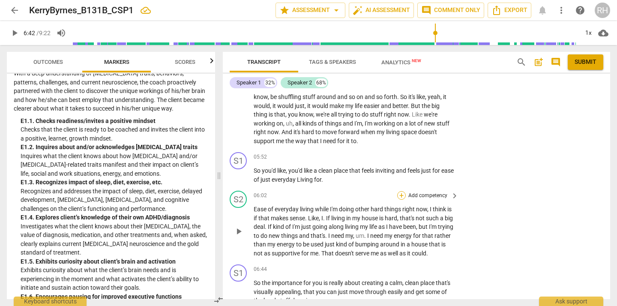
click at [400, 195] on div "+" at bounding box center [401, 195] width 9 height 9
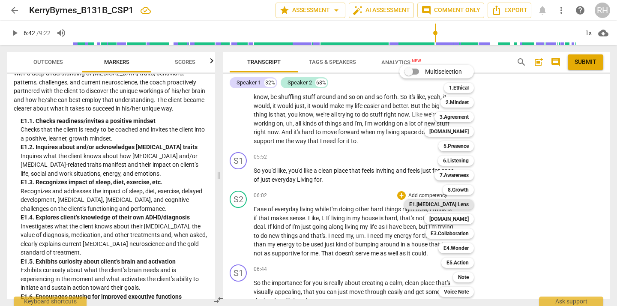
click at [437, 204] on b "E1.[MEDICAL_DATA] Lens" at bounding box center [439, 204] width 60 height 10
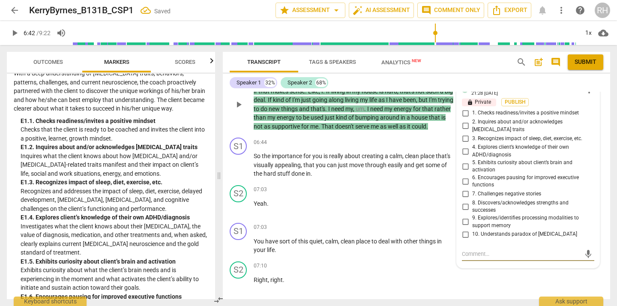
scroll to position [1395, 0]
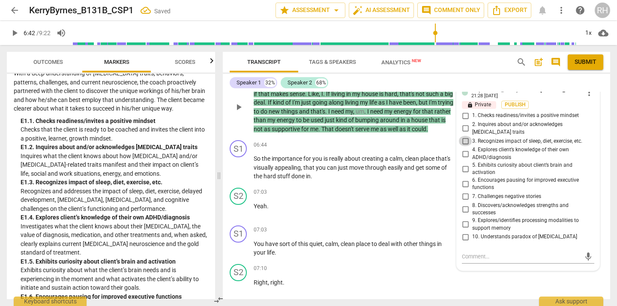
click at [465, 136] on input "3. Recognizes impact of sleep, diet, exercise, etc." at bounding box center [466, 141] width 14 height 10
click at [476, 255] on textarea at bounding box center [521, 256] width 119 height 8
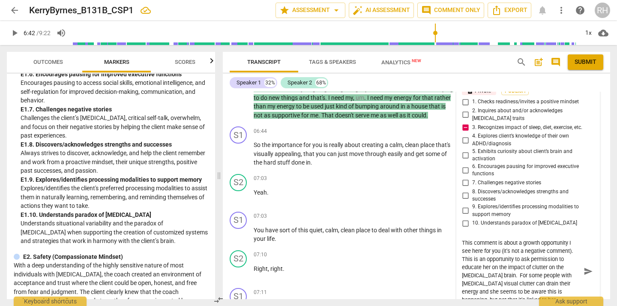
scroll to position [15, 0]
click at [237, 156] on span "play_arrow" at bounding box center [239, 154] width 10 height 10
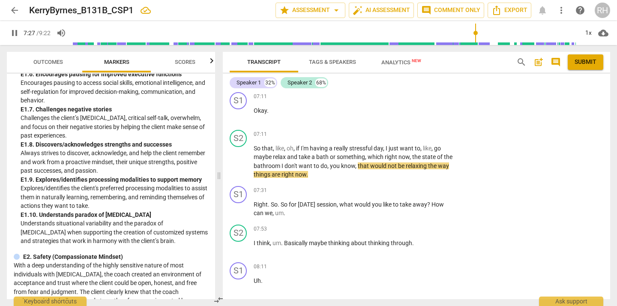
scroll to position [1606, 0]
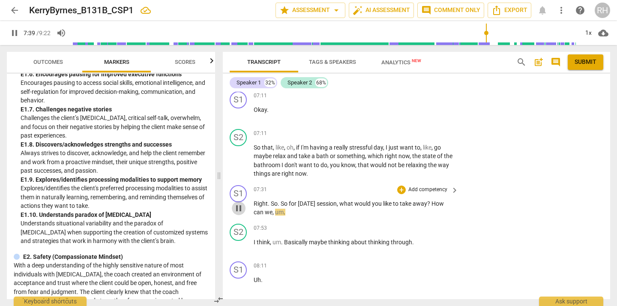
click at [240, 208] on span "pause" at bounding box center [239, 208] width 10 height 10
click at [400, 189] on div "+" at bounding box center [401, 190] width 9 height 9
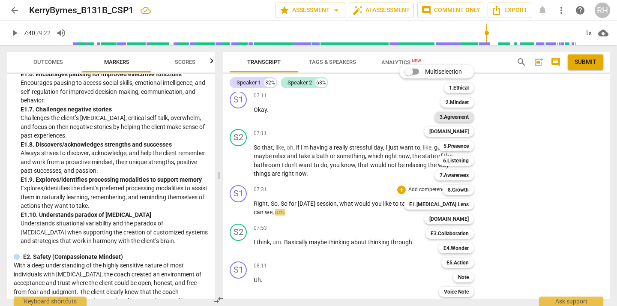
click at [460, 118] on b "3.Agreement" at bounding box center [454, 117] width 29 height 10
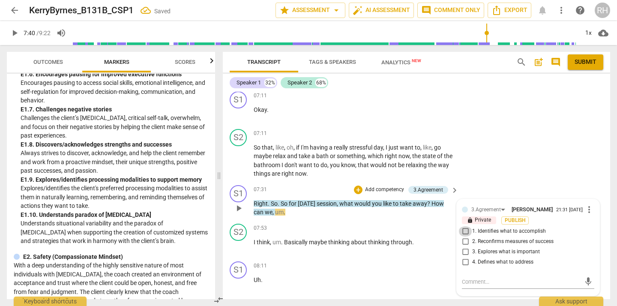
click at [464, 235] on input "1. Identifies what to accomplish" at bounding box center [466, 231] width 14 height 10
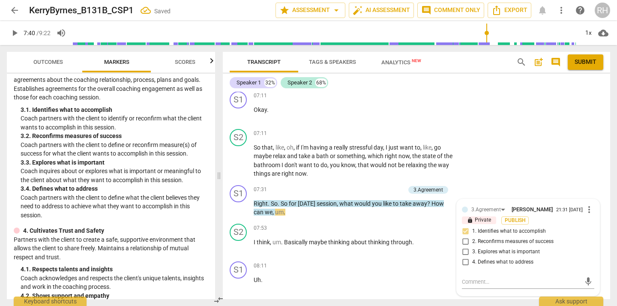
scroll to position [105, 0]
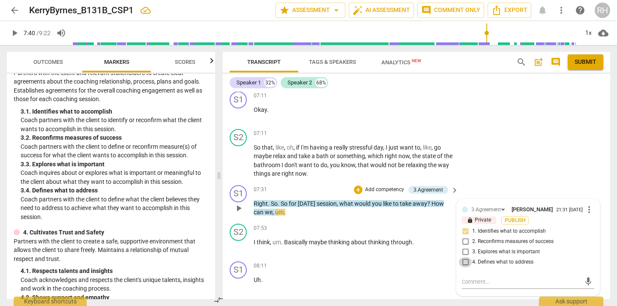
click at [464, 266] on input "4. Defines what to address" at bounding box center [466, 262] width 14 height 10
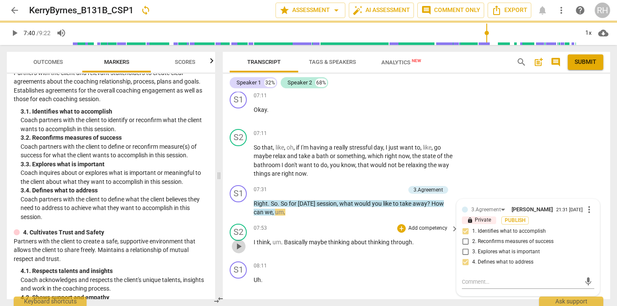
click at [239, 245] on span "play_arrow" at bounding box center [239, 246] width 10 height 10
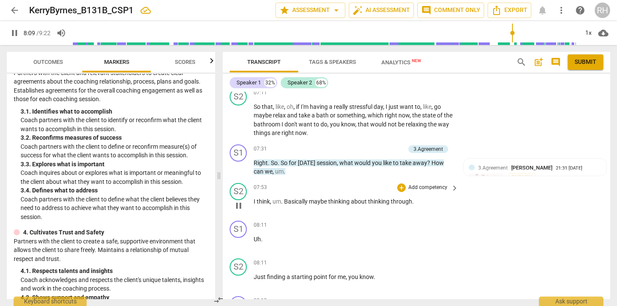
scroll to position [1644, 0]
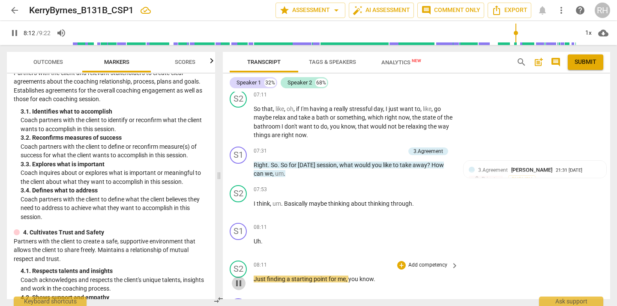
click at [241, 284] on span "pause" at bounding box center [239, 283] width 10 height 10
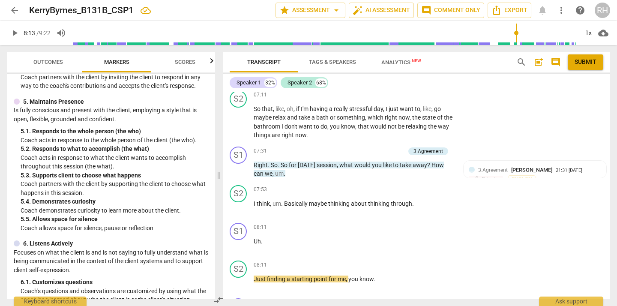
scroll to position [381, 0]
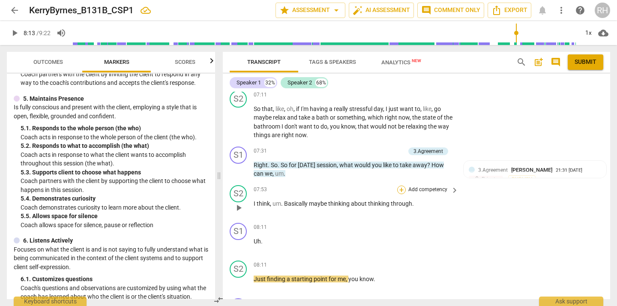
click at [401, 189] on div "+" at bounding box center [401, 190] width 9 height 9
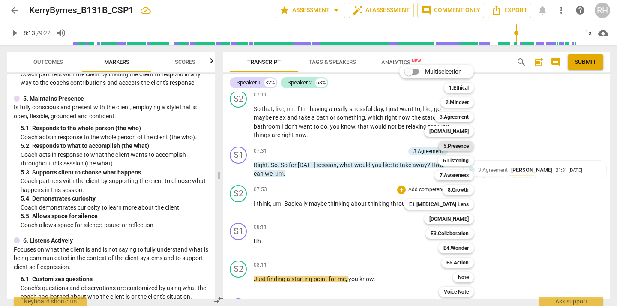
click at [460, 148] on b "5.Presence" at bounding box center [456, 146] width 25 height 10
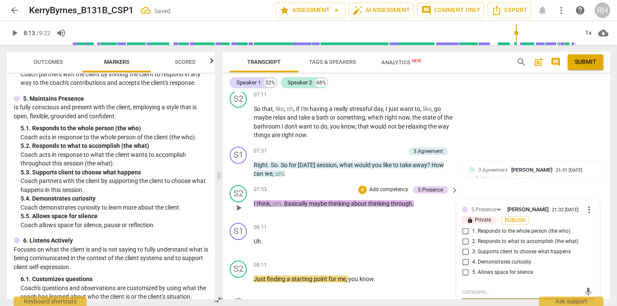
click at [464, 273] on input "5. Allows space for silence" at bounding box center [466, 272] width 14 height 10
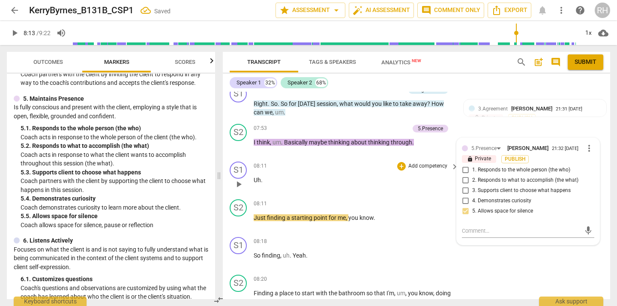
scroll to position [1708, 0]
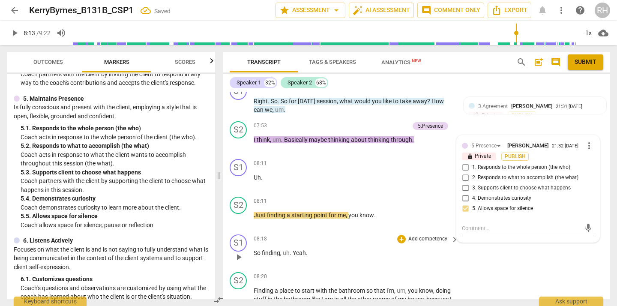
click at [241, 256] on span "play_arrow" at bounding box center [239, 257] width 10 height 10
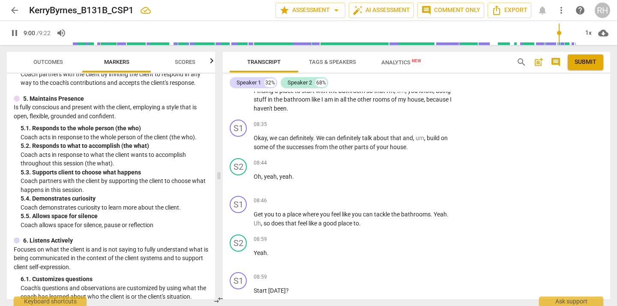
scroll to position [2136, 0]
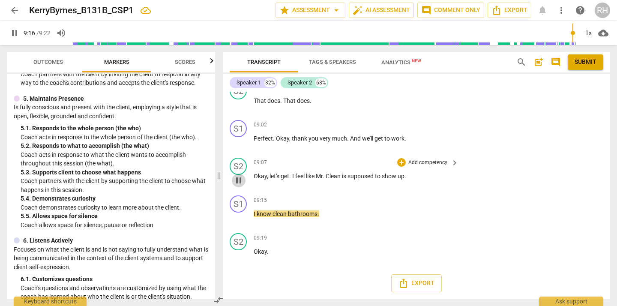
click at [239, 178] on span "pause" at bounding box center [239, 180] width 10 height 10
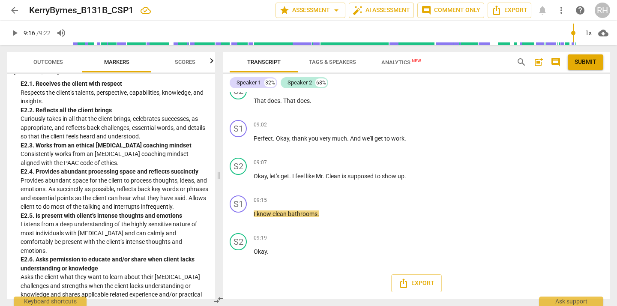
scroll to position [1759, 0]
click at [404, 163] on div "+" at bounding box center [401, 162] width 9 height 9
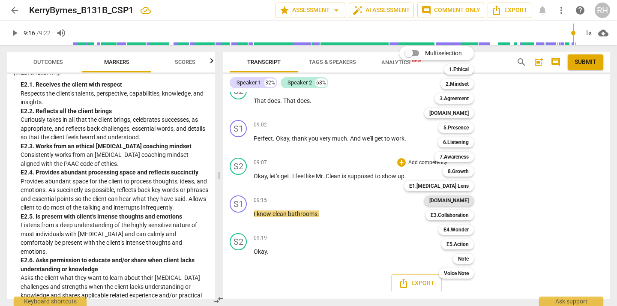
click at [461, 201] on b "[DOMAIN_NAME]" at bounding box center [449, 200] width 39 height 10
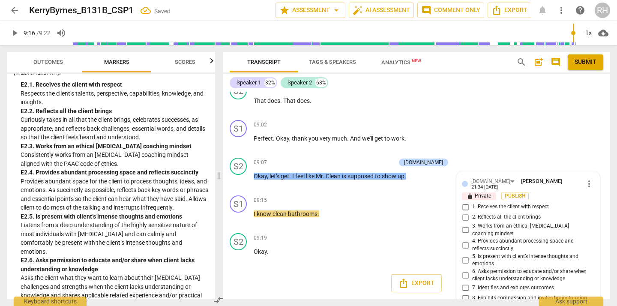
scroll to position [2174, 0]
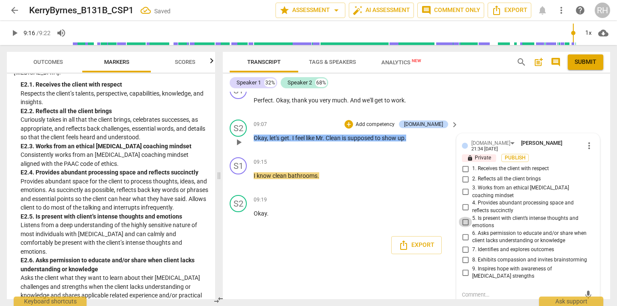
click at [465, 217] on input "5. Is present with client’s intense thoughts and emotions" at bounding box center [466, 222] width 14 height 10
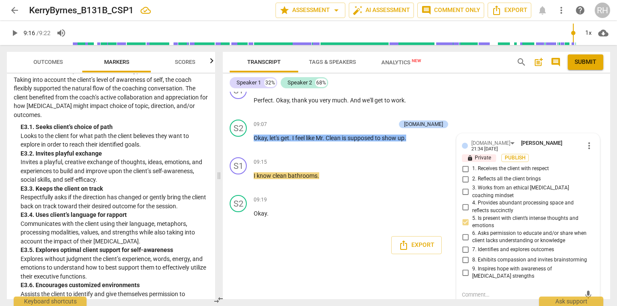
scroll to position [2114, 0]
click at [402, 161] on div "+" at bounding box center [401, 162] width 9 height 9
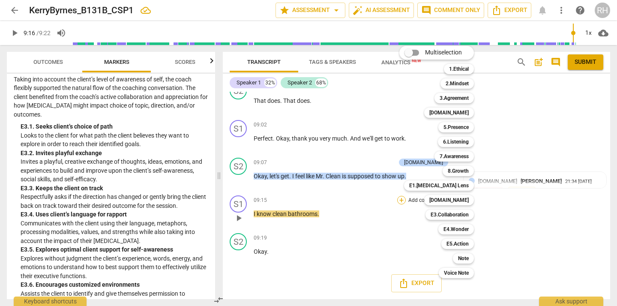
scroll to position [2136, 0]
click at [443, 214] on b "E3.Collaboration" at bounding box center [450, 215] width 38 height 10
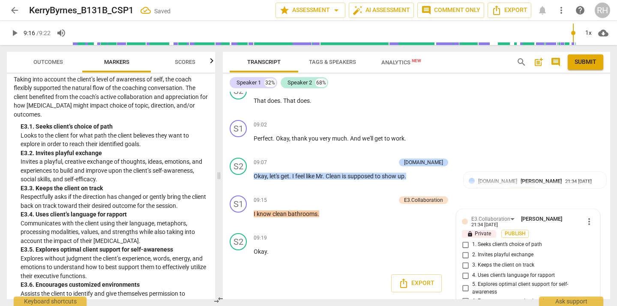
scroll to position [2174, 0]
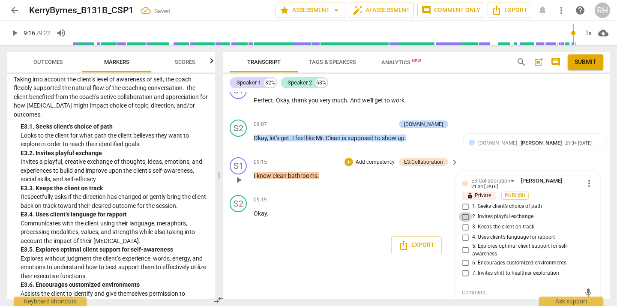
click at [464, 218] on input "2. Invites playful exchange" at bounding box center [466, 217] width 14 height 10
click at [355, 236] on div "Export" at bounding box center [416, 245] width 387 height 32
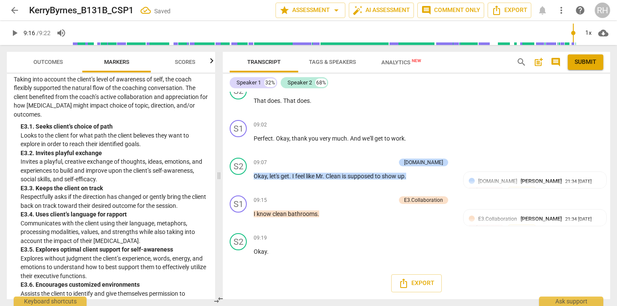
scroll to position [2136, 0]
click at [240, 258] on span "play_arrow" at bounding box center [239, 256] width 10 height 10
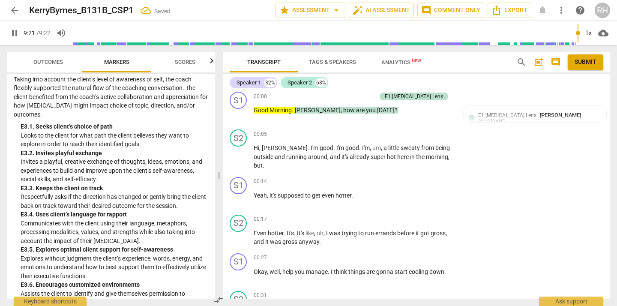
scroll to position [0, 0]
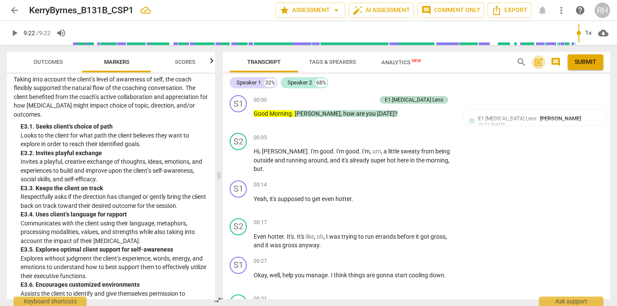
click at [540, 62] on span "post_add" at bounding box center [539, 62] width 10 height 10
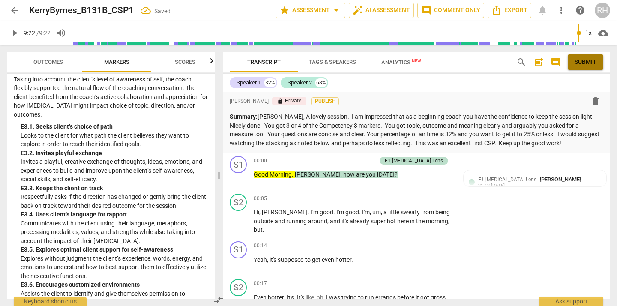
click at [580, 61] on span "Submit" at bounding box center [586, 62] width 22 height 9
click at [15, 9] on span "arrow_back" at bounding box center [14, 10] width 10 height 10
